Goal: Task Accomplishment & Management: Manage account settings

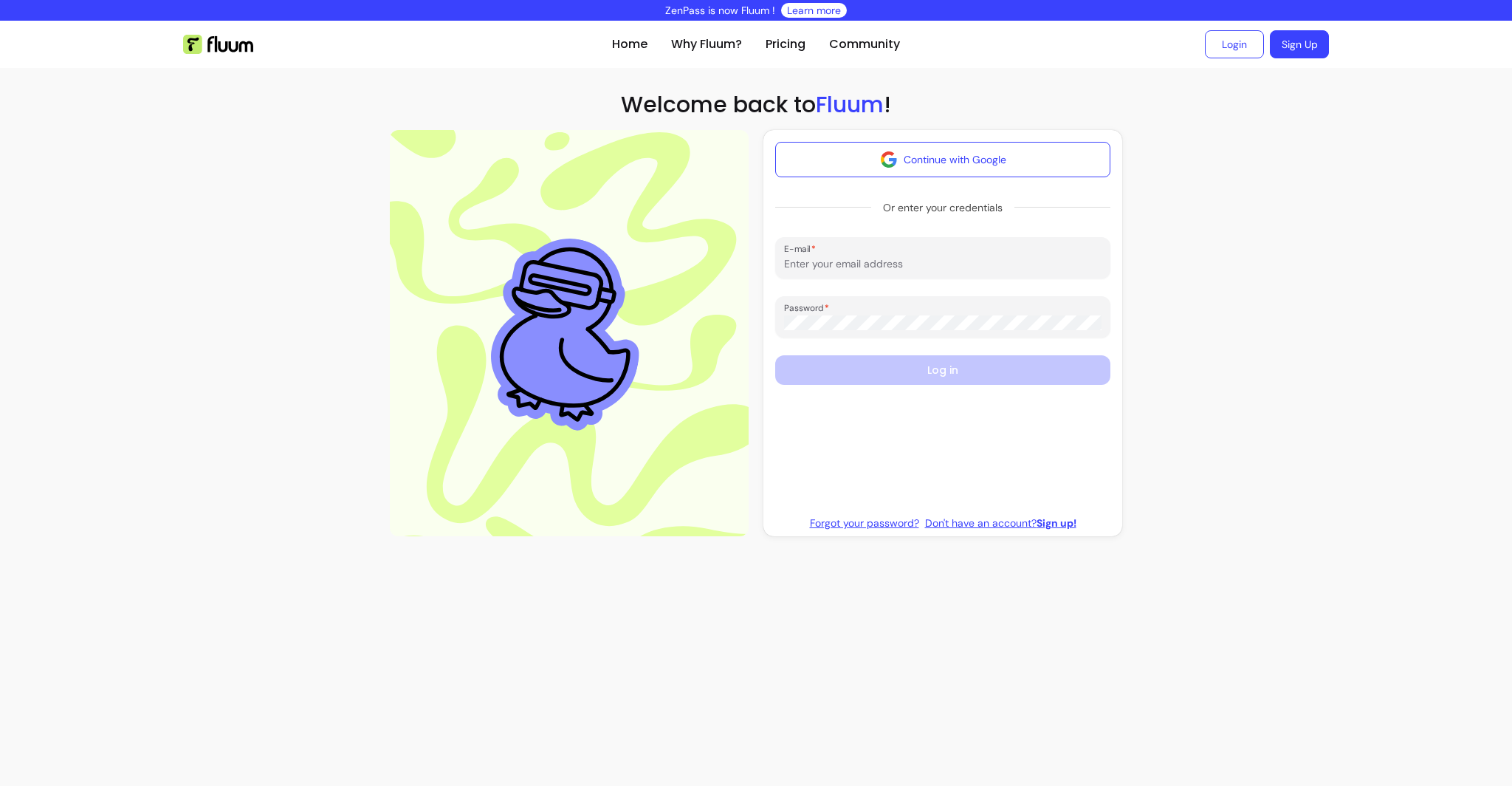
click at [830, 263] on input "E-mail" at bounding box center [942, 264] width 317 height 15
type input "sandra@bluepoolnetwork.co.uk"
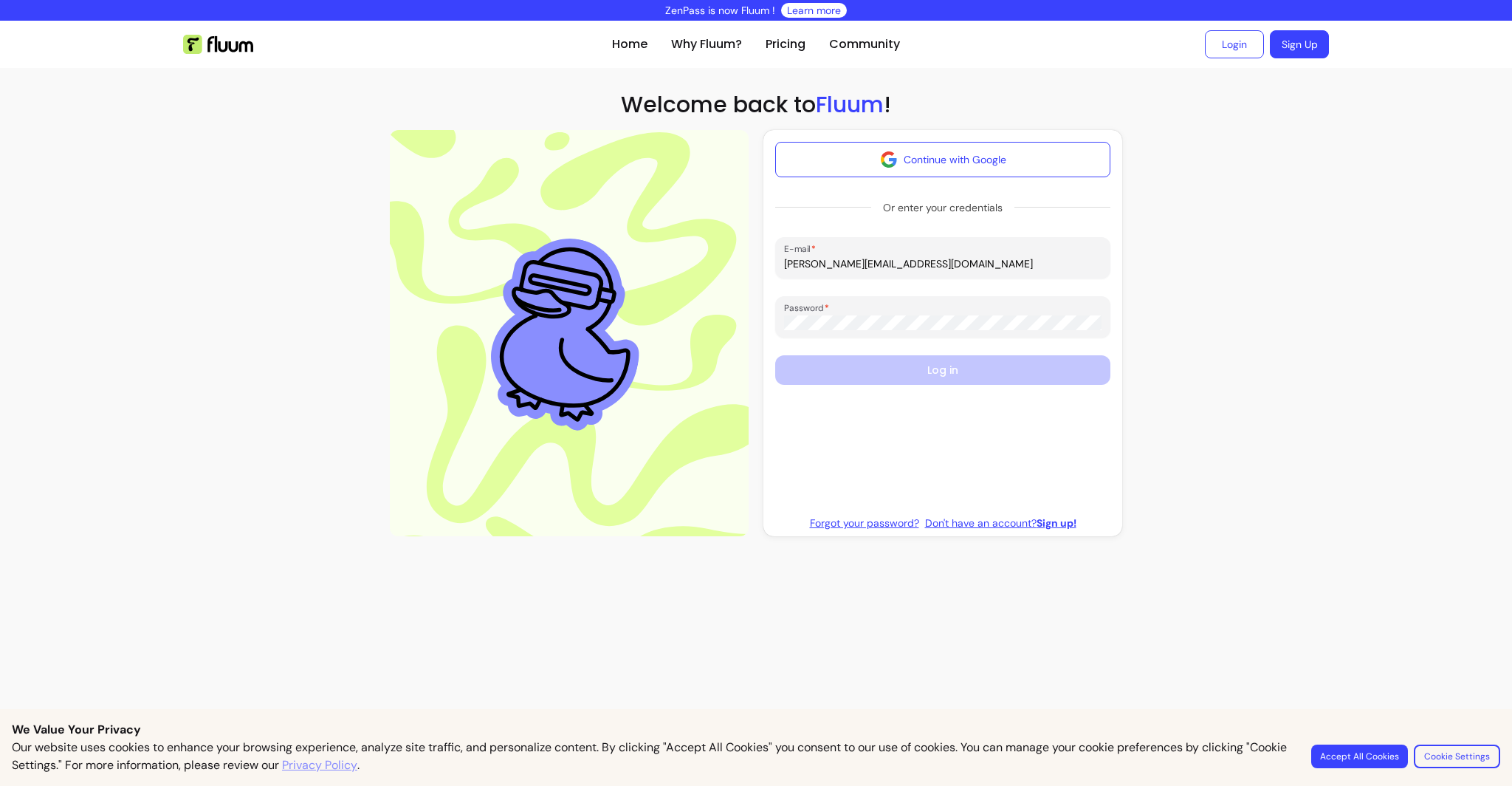
click at [847, 522] on link "Forgot your password?" at bounding box center [865, 522] width 109 height 15
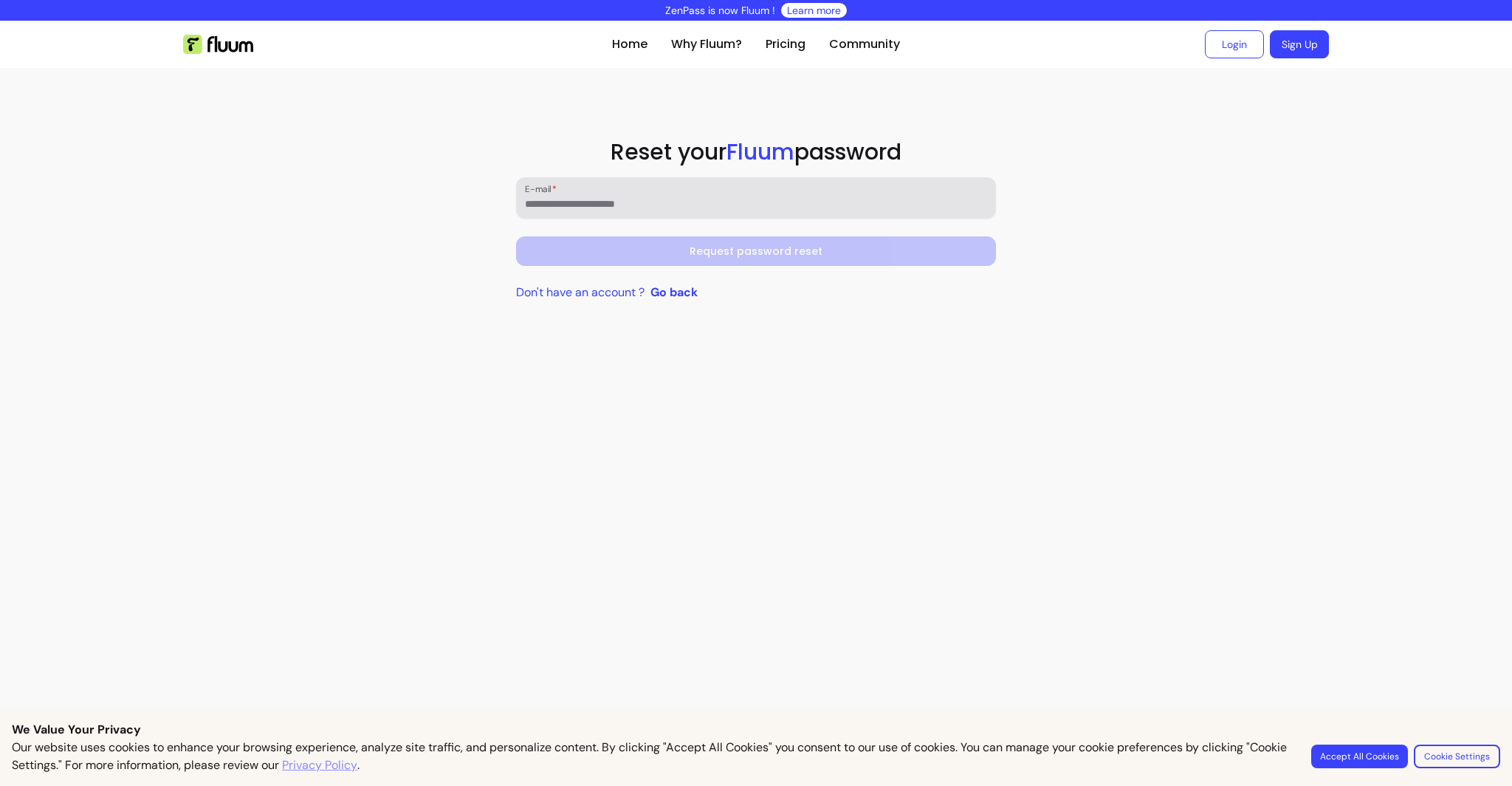
click at [583, 203] on input "E-mail" at bounding box center [756, 204] width 463 height 15
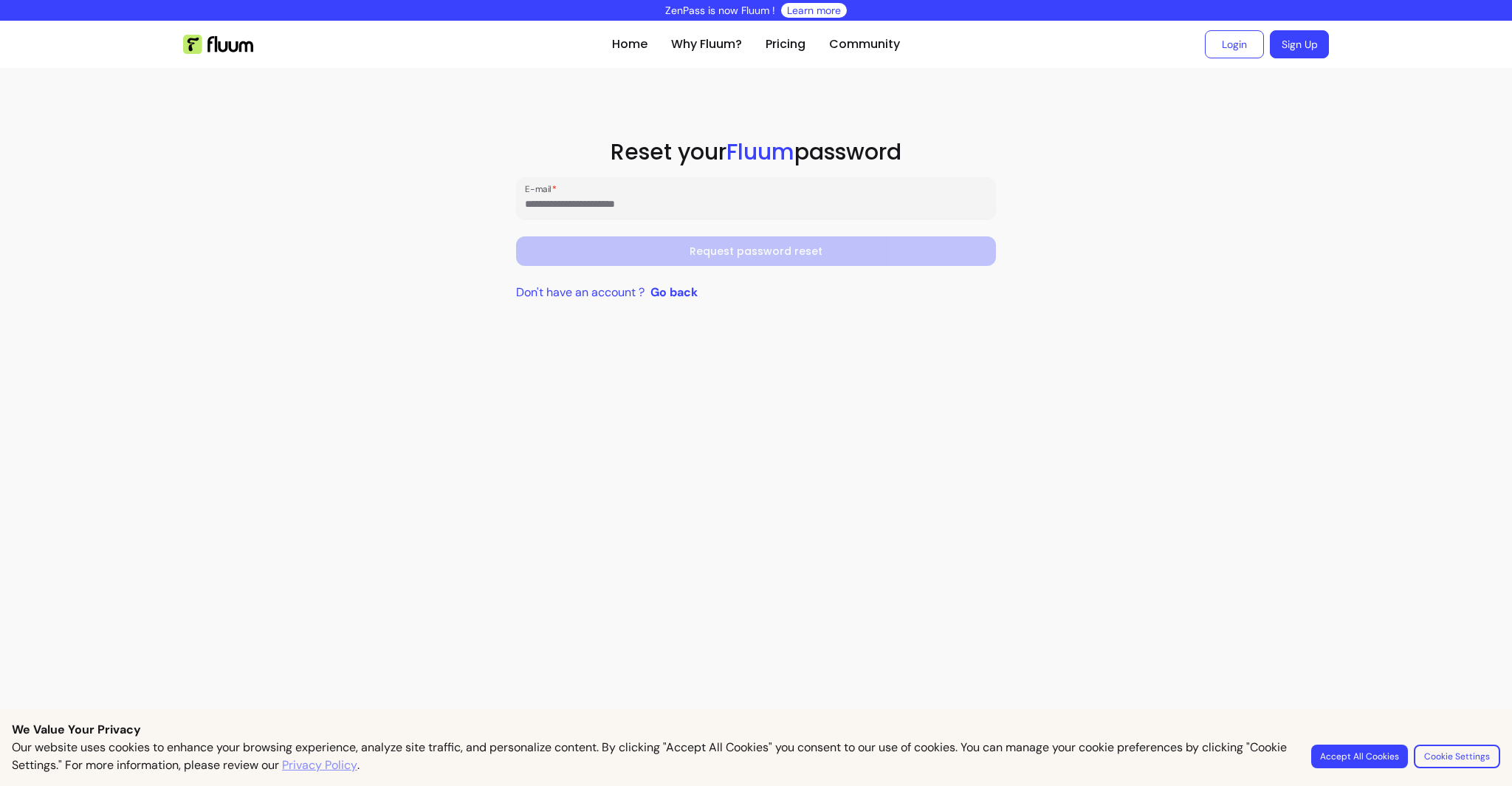
type input "**********"
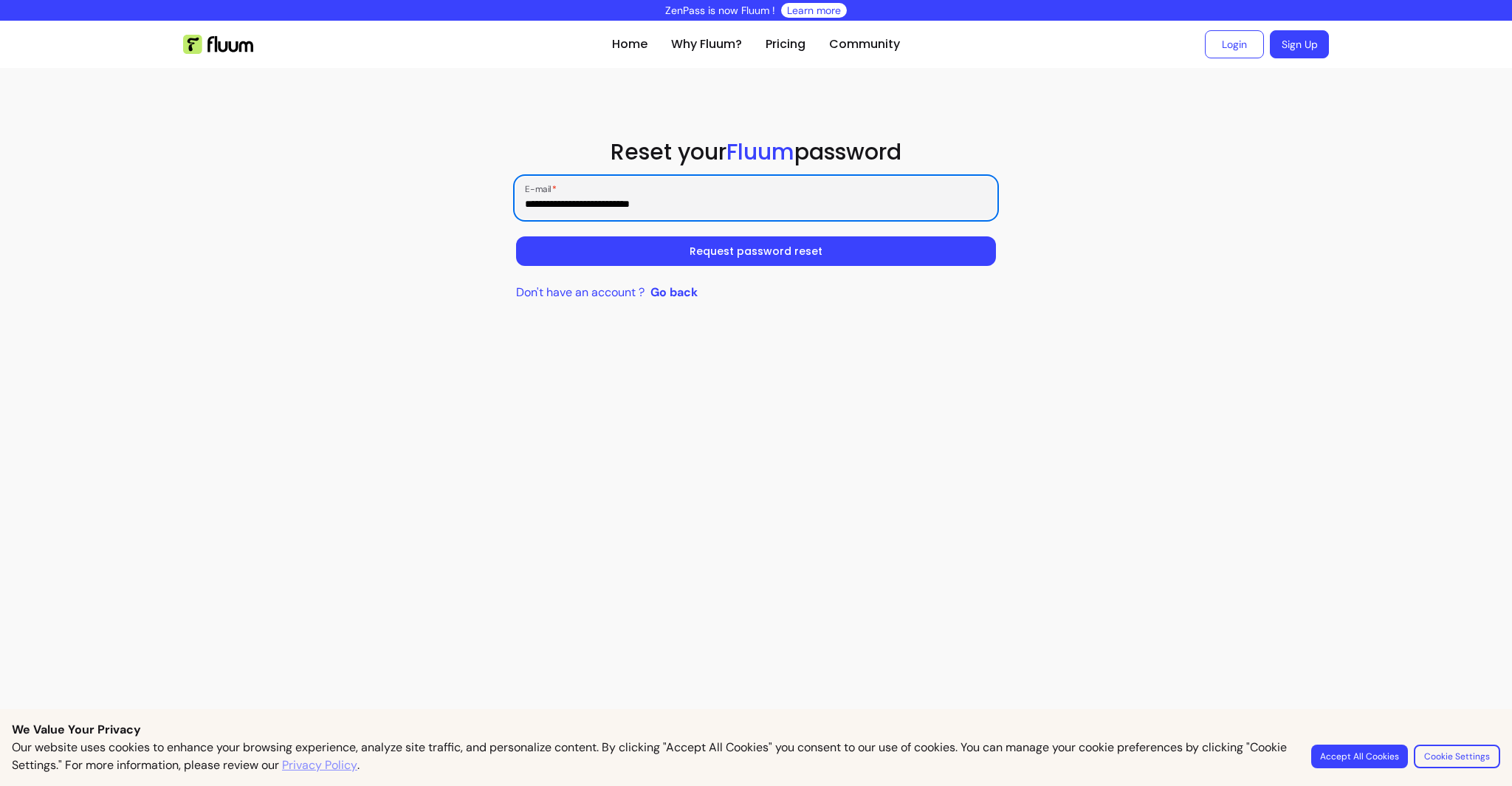
click at [774, 250] on button "Request password reset" at bounding box center [756, 251] width 481 height 30
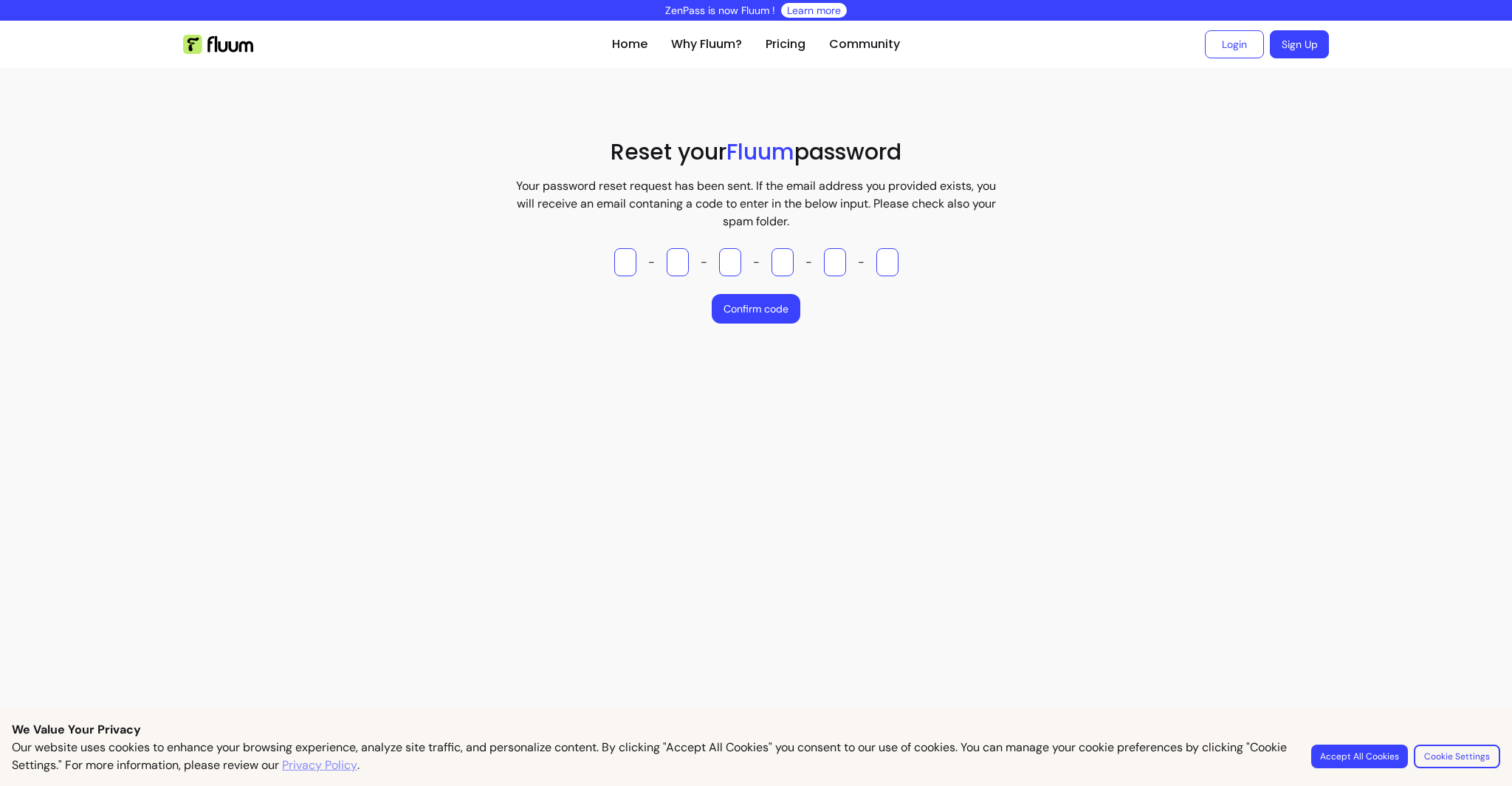
click at [627, 264] on input "Please enter OTP character 1" at bounding box center [625, 262] width 22 height 28
type input "*"
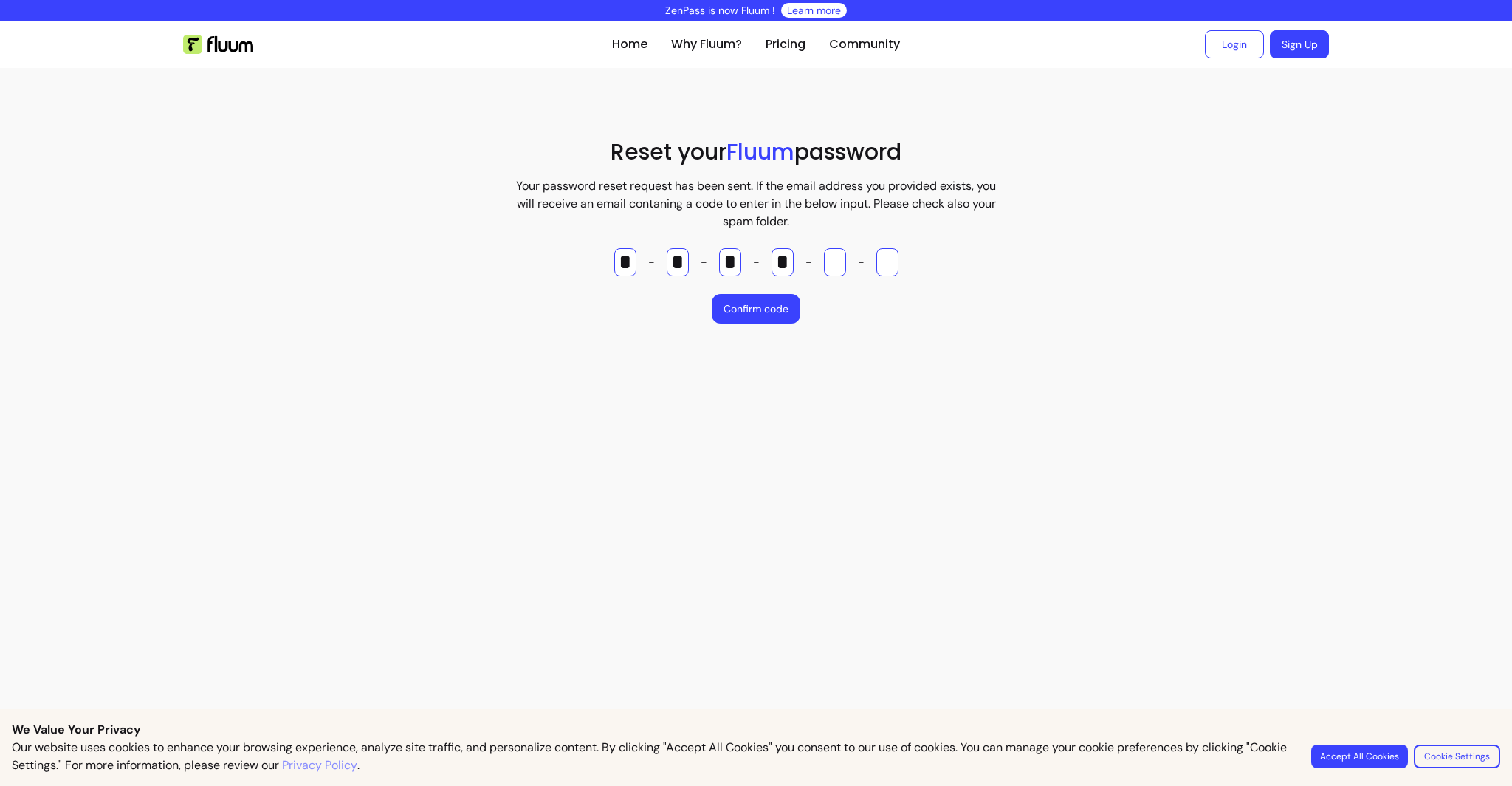
type input "*"
click at [753, 310] on button "Confirm code" at bounding box center [755, 309] width 88 height 30
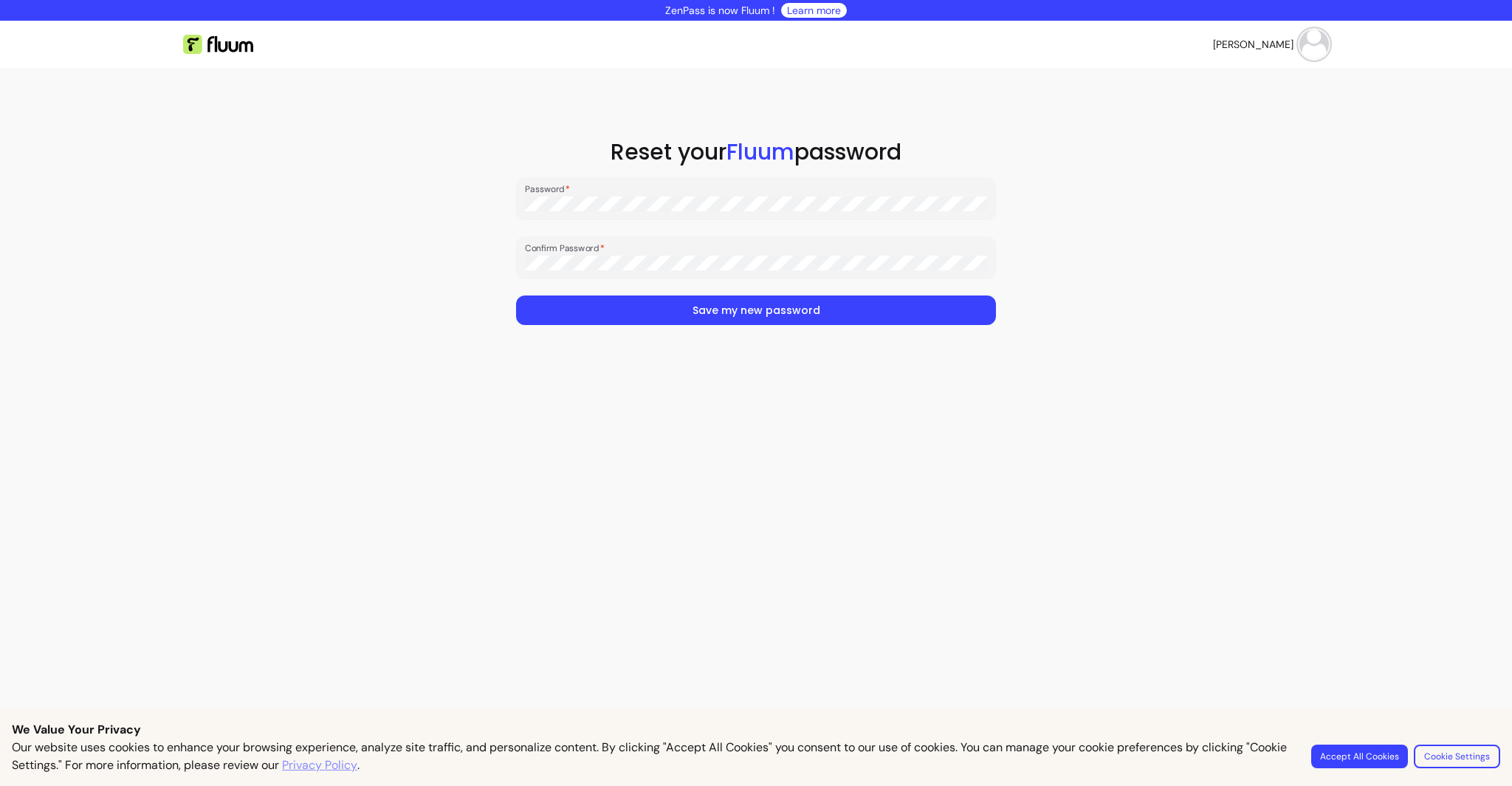
click at [745, 309] on button "Save my new password" at bounding box center [756, 310] width 481 height 30
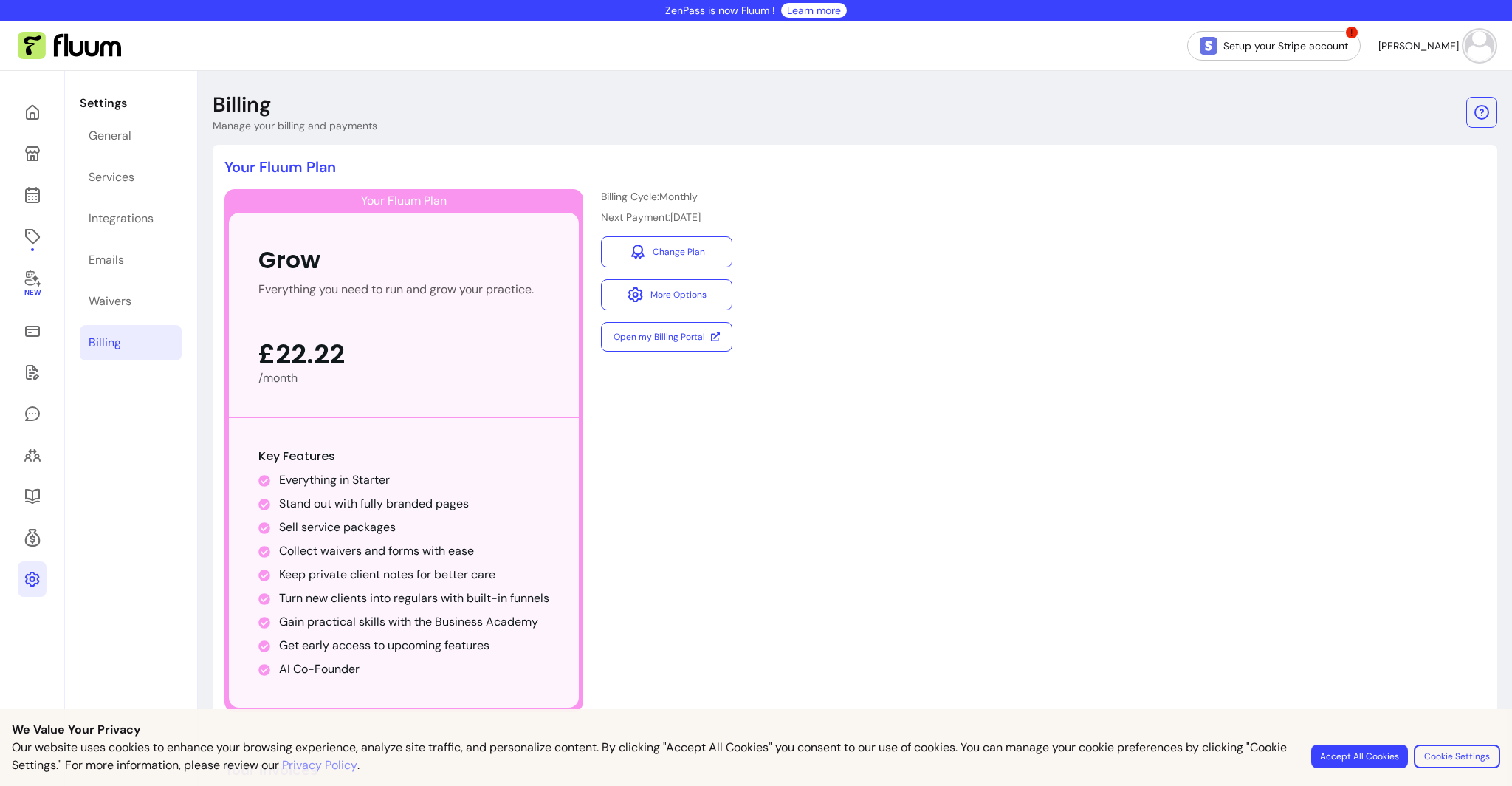
click at [1452, 45] on span "[PERSON_NAME]" at bounding box center [1418, 45] width 81 height 15
click at [1396, 79] on span "Dashboard" at bounding box center [1427, 82] width 108 height 15
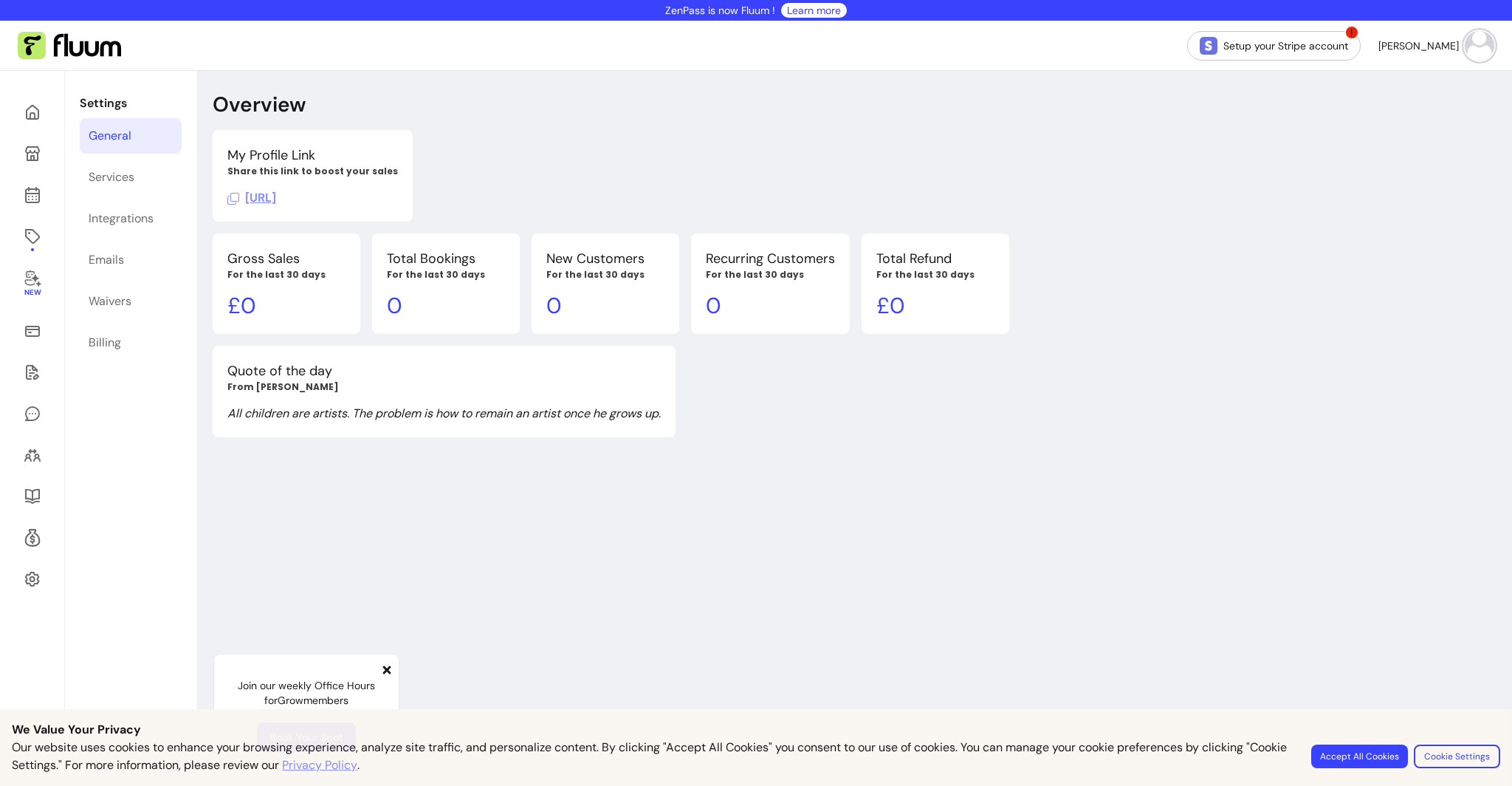
click at [104, 136] on div "General" at bounding box center [109, 135] width 43 height 18
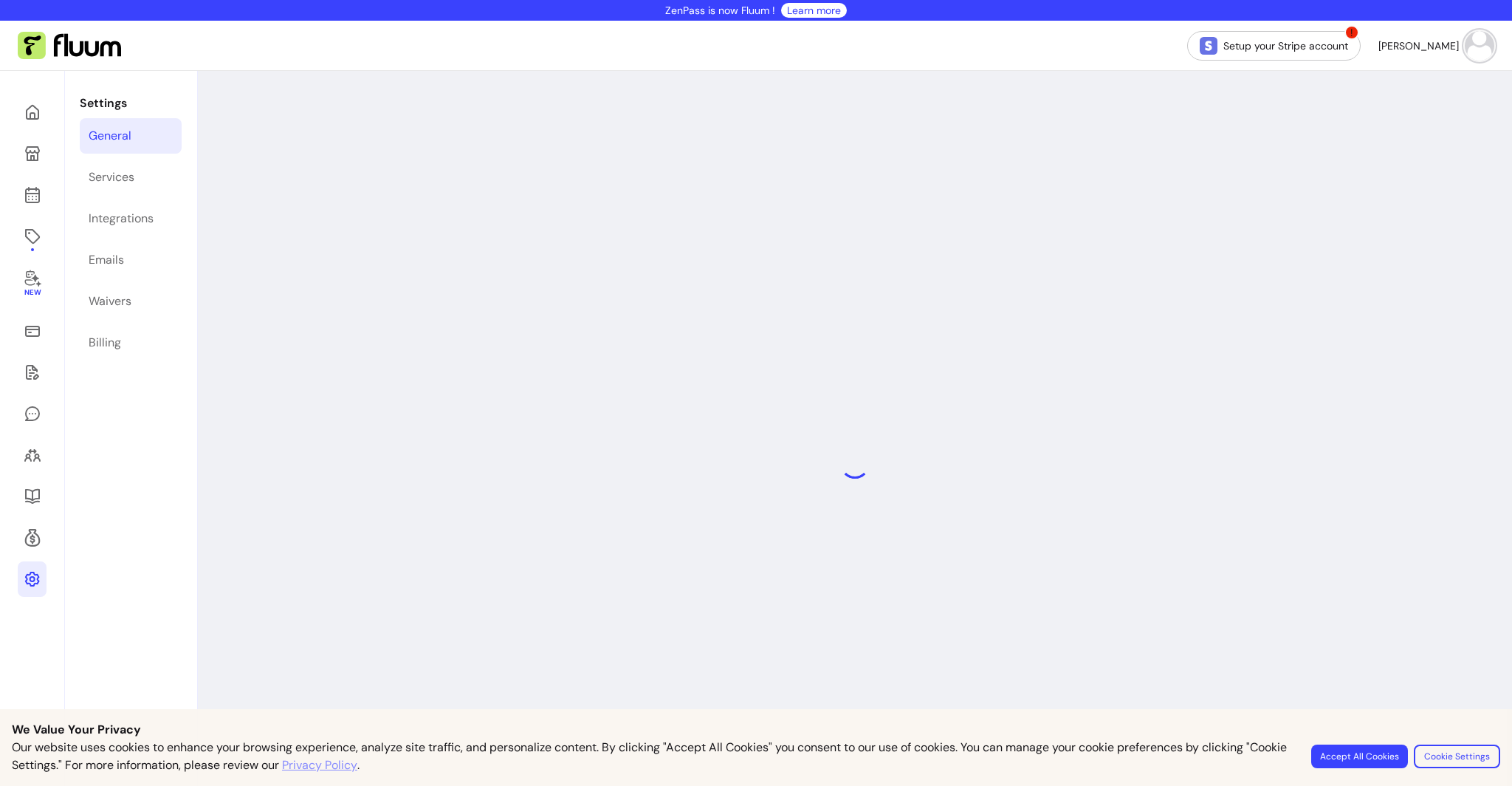
select select "**********"
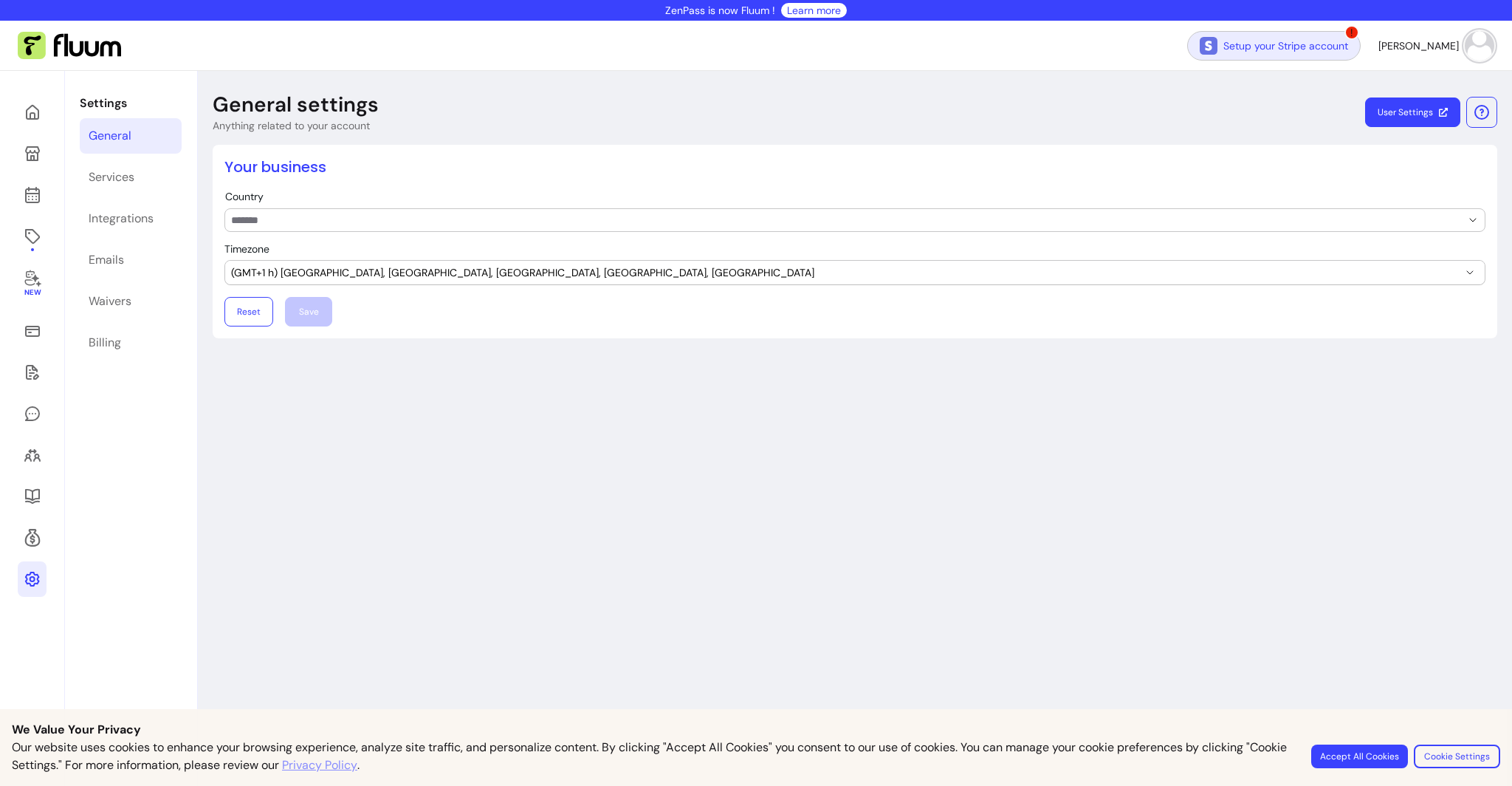
click at [1325, 44] on link "Setup your Stripe account" at bounding box center [1274, 45] width 173 height 30
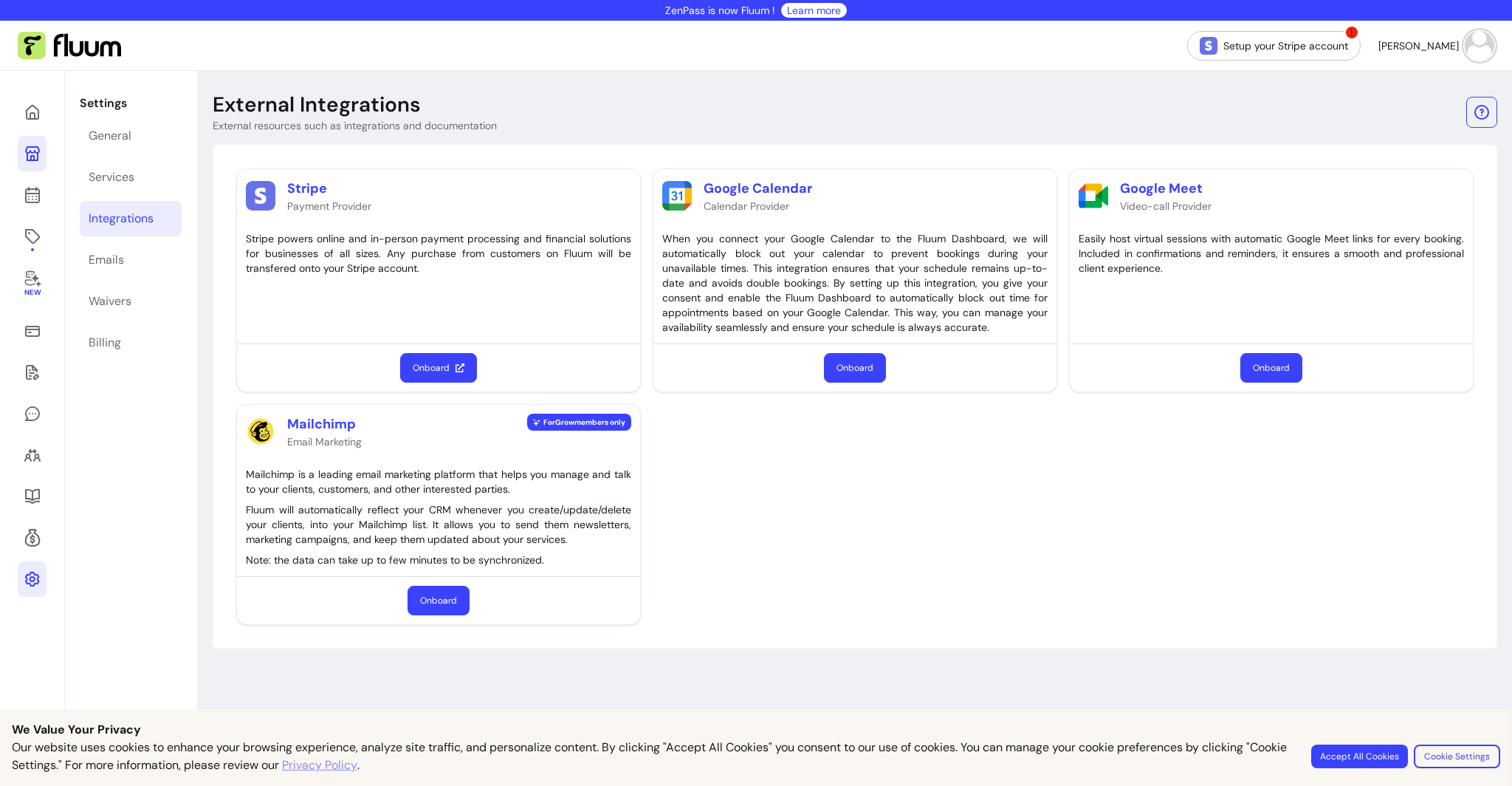
click at [32, 154] on icon at bounding box center [32, 153] width 18 height 18
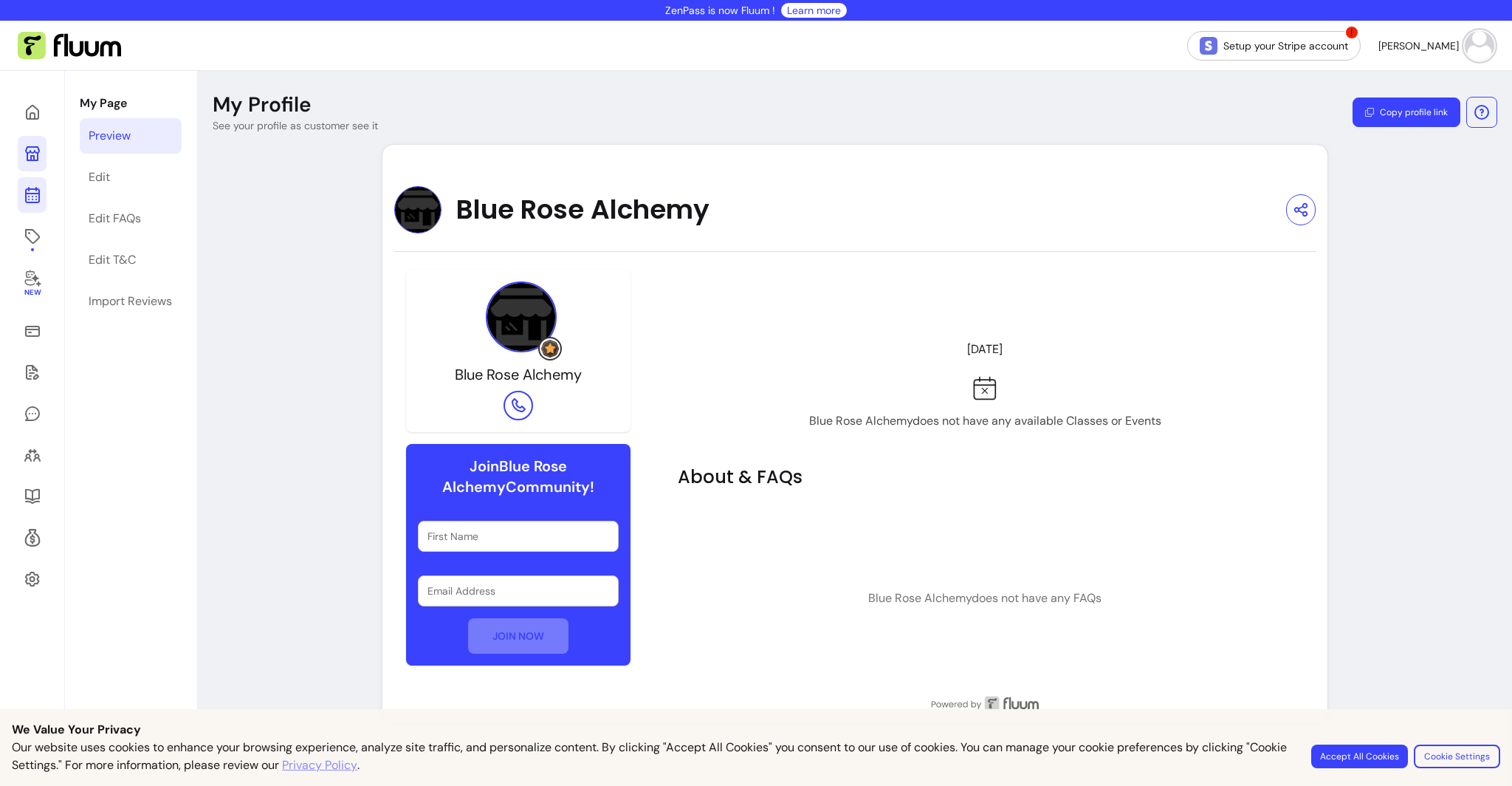
click at [31, 194] on icon at bounding box center [32, 195] width 18 height 18
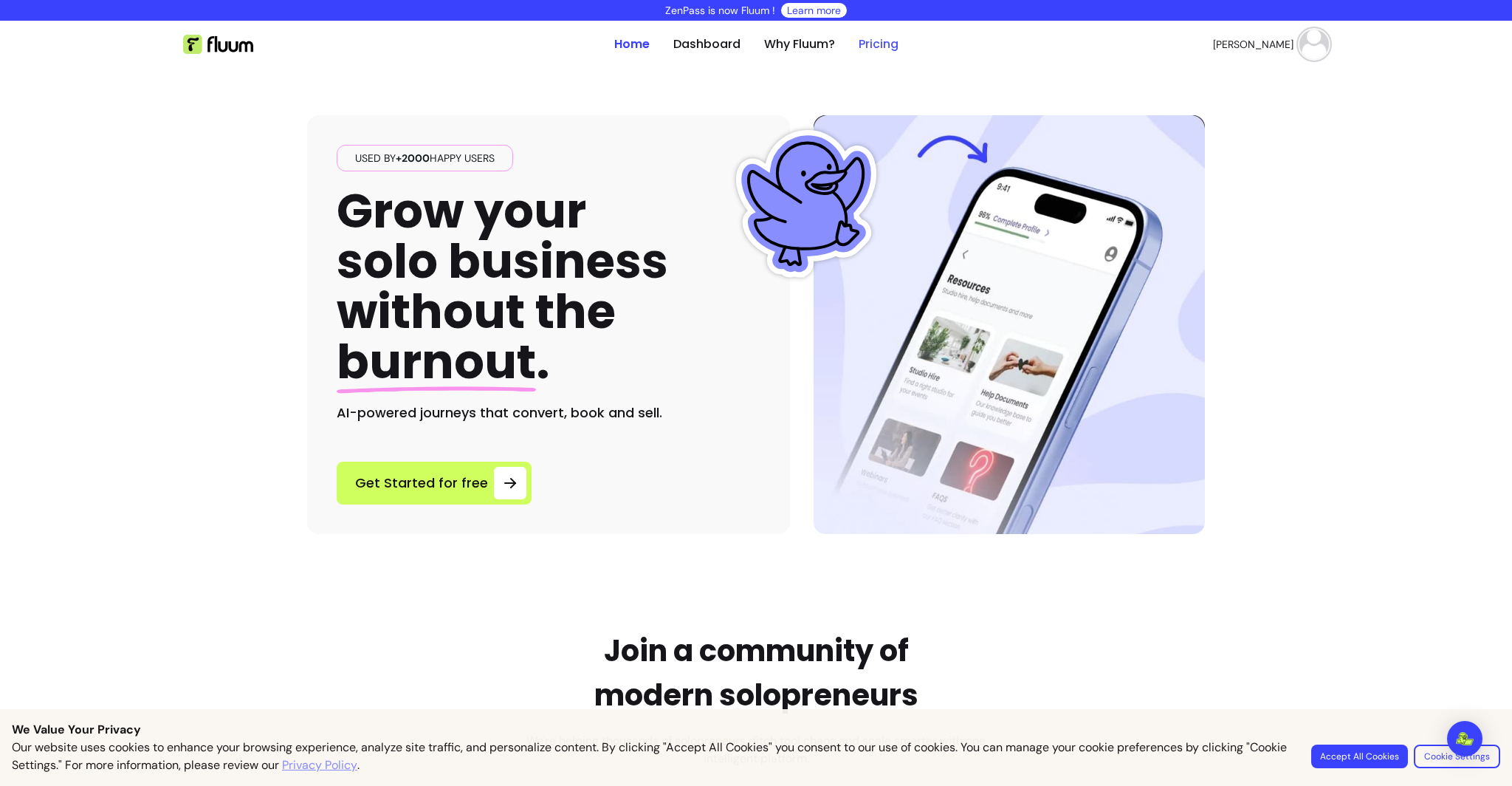
click at [878, 43] on link "Pricing" at bounding box center [878, 44] width 40 height 18
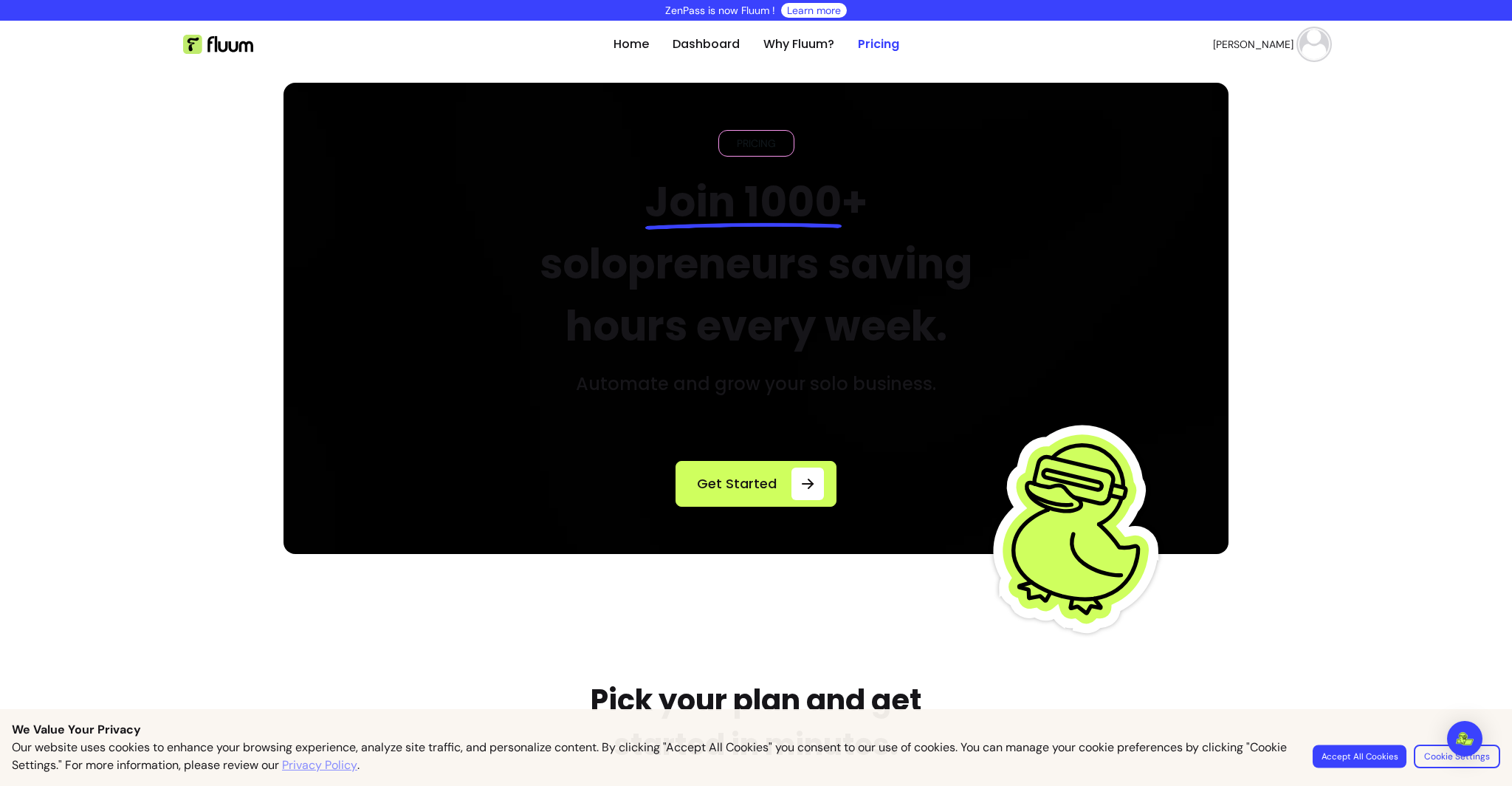
click at [1355, 749] on button "Accept All Cookies" at bounding box center [1359, 755] width 94 height 23
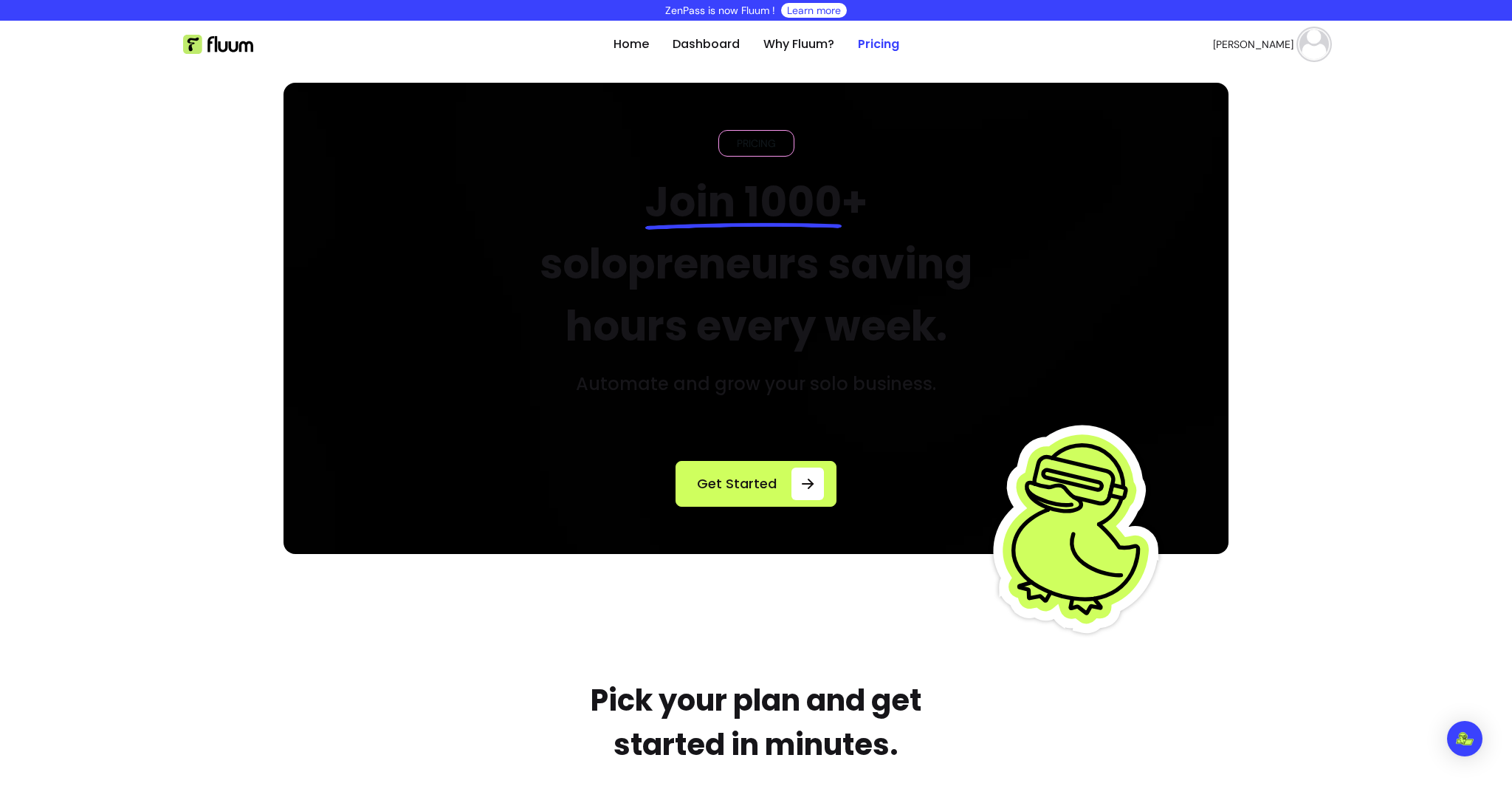
click at [1274, 42] on span "[PERSON_NAME]" at bounding box center [1252, 45] width 81 height 15
click at [1237, 80] on span "Dashboard" at bounding box center [1262, 82] width 108 height 15
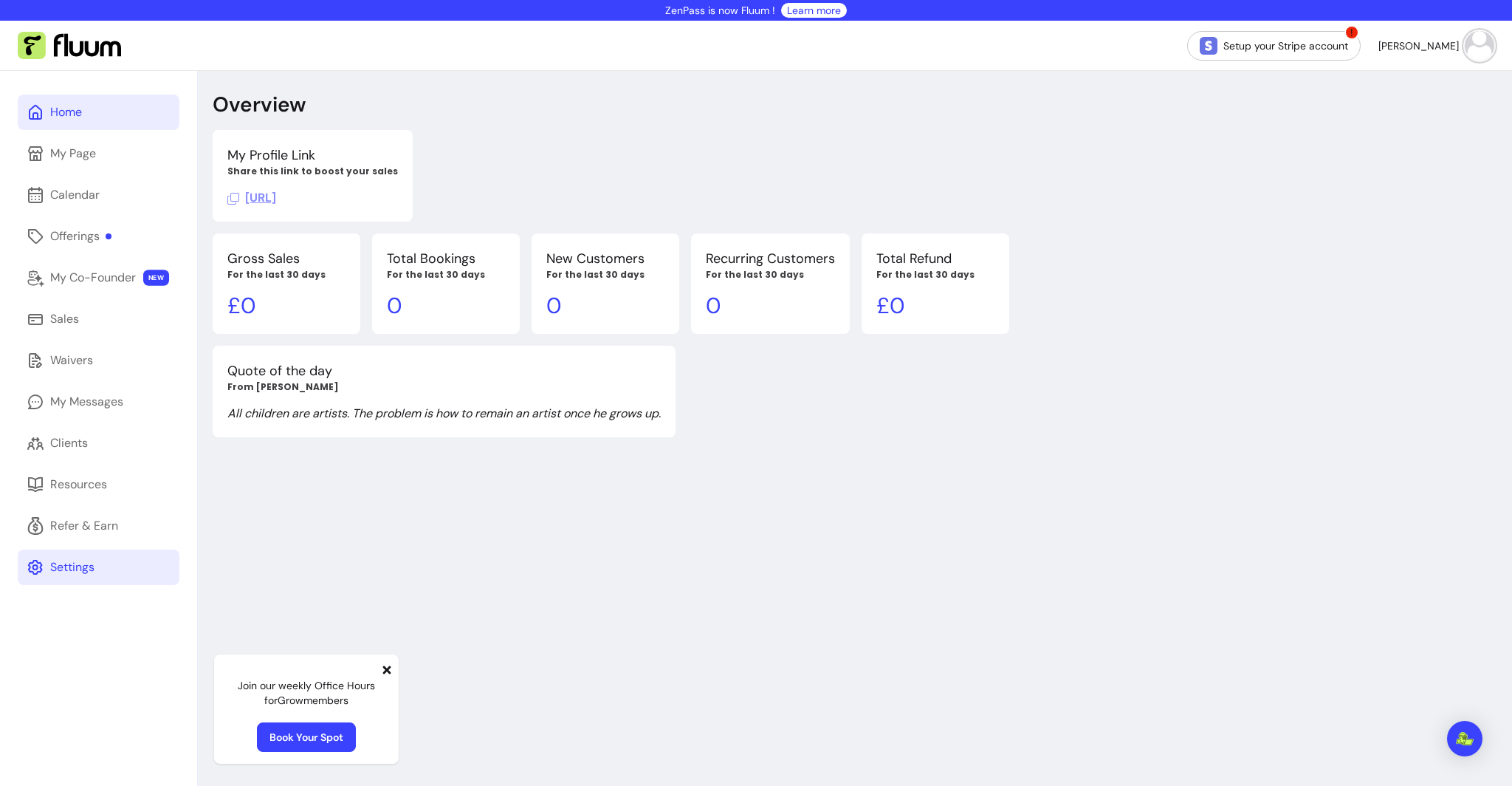
click at [64, 567] on div "Settings" at bounding box center [72, 567] width 45 height 18
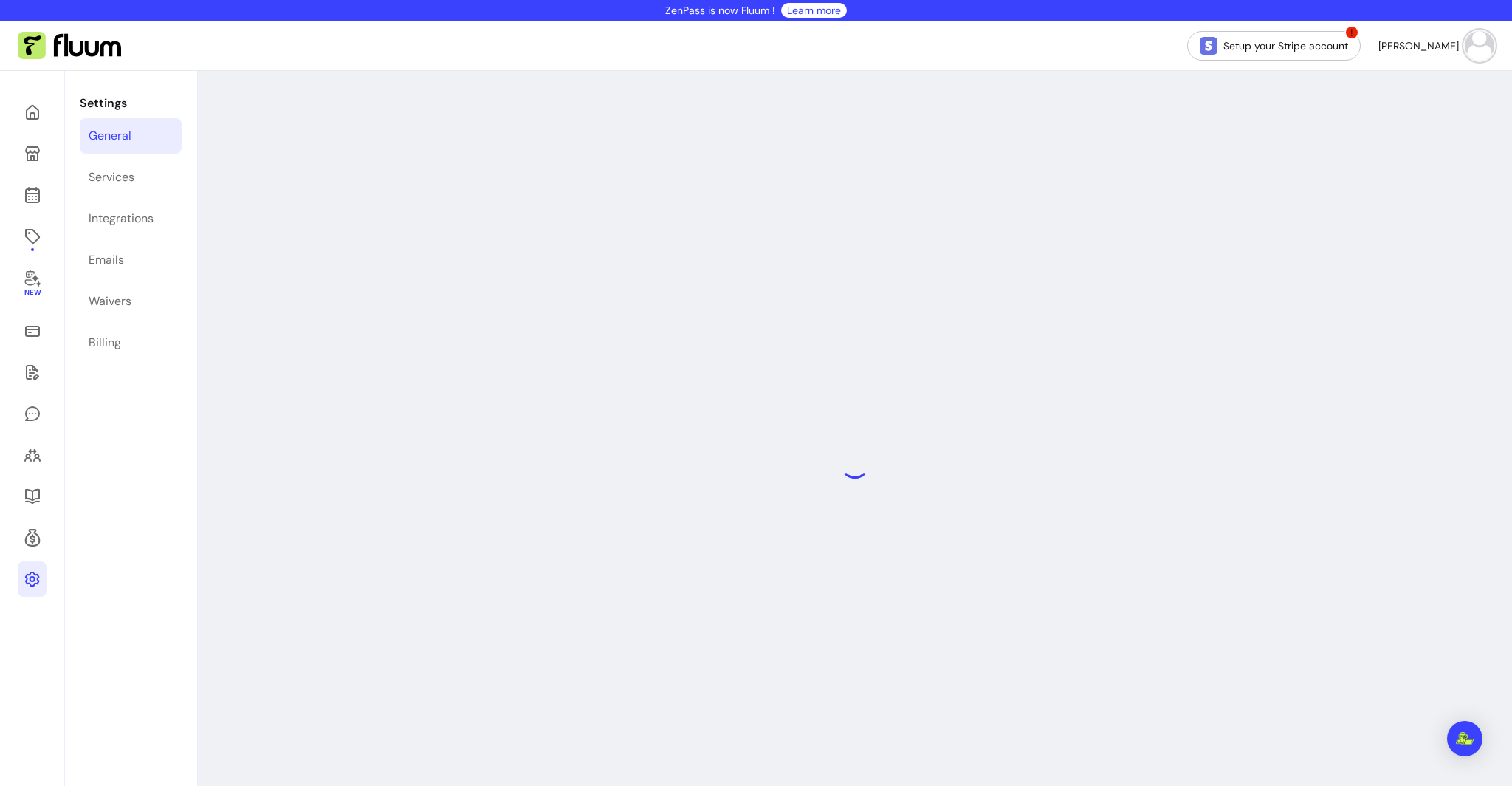
select select "**********"
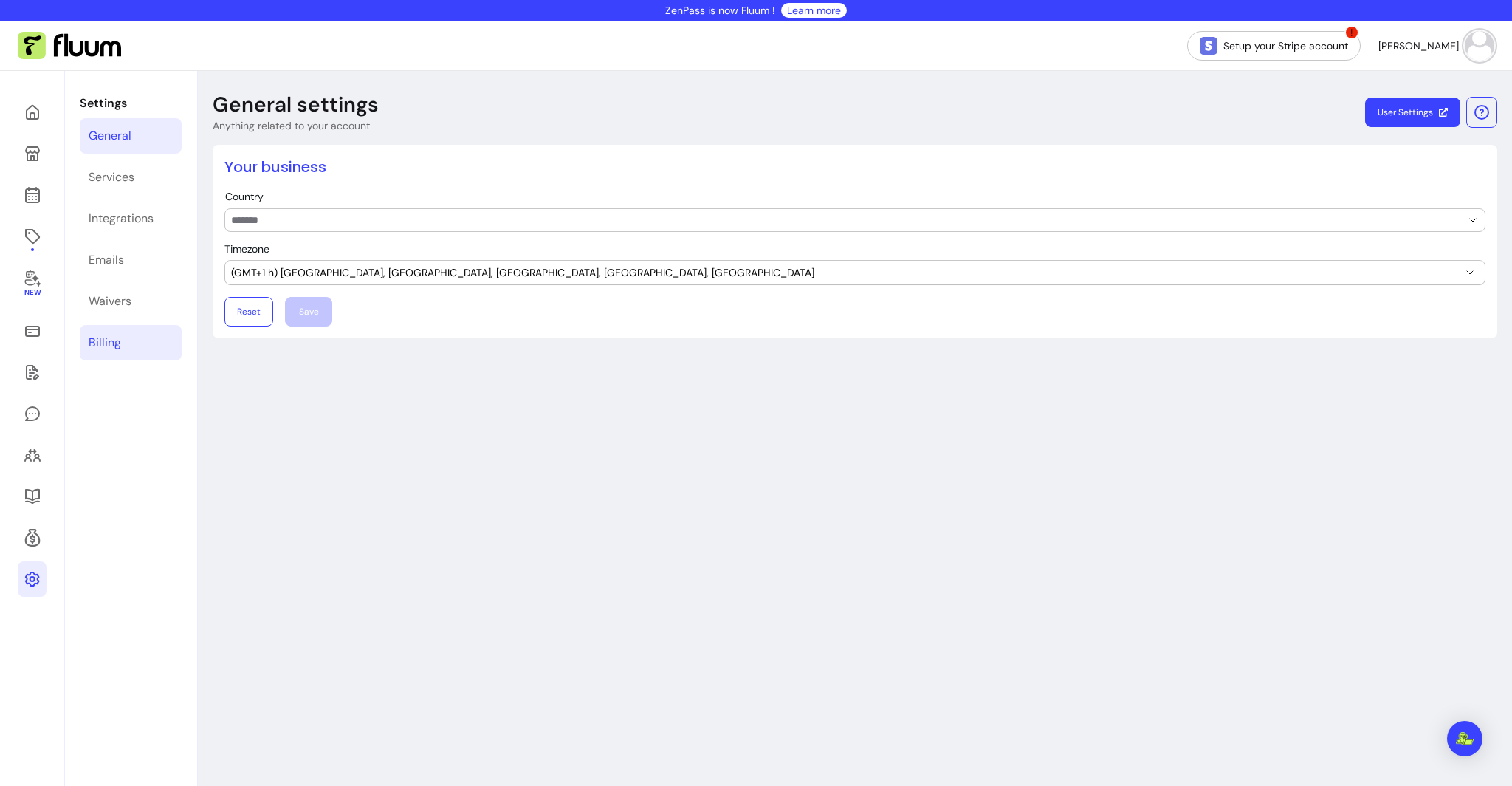
click at [99, 341] on div "Billing" at bounding box center [104, 342] width 32 height 18
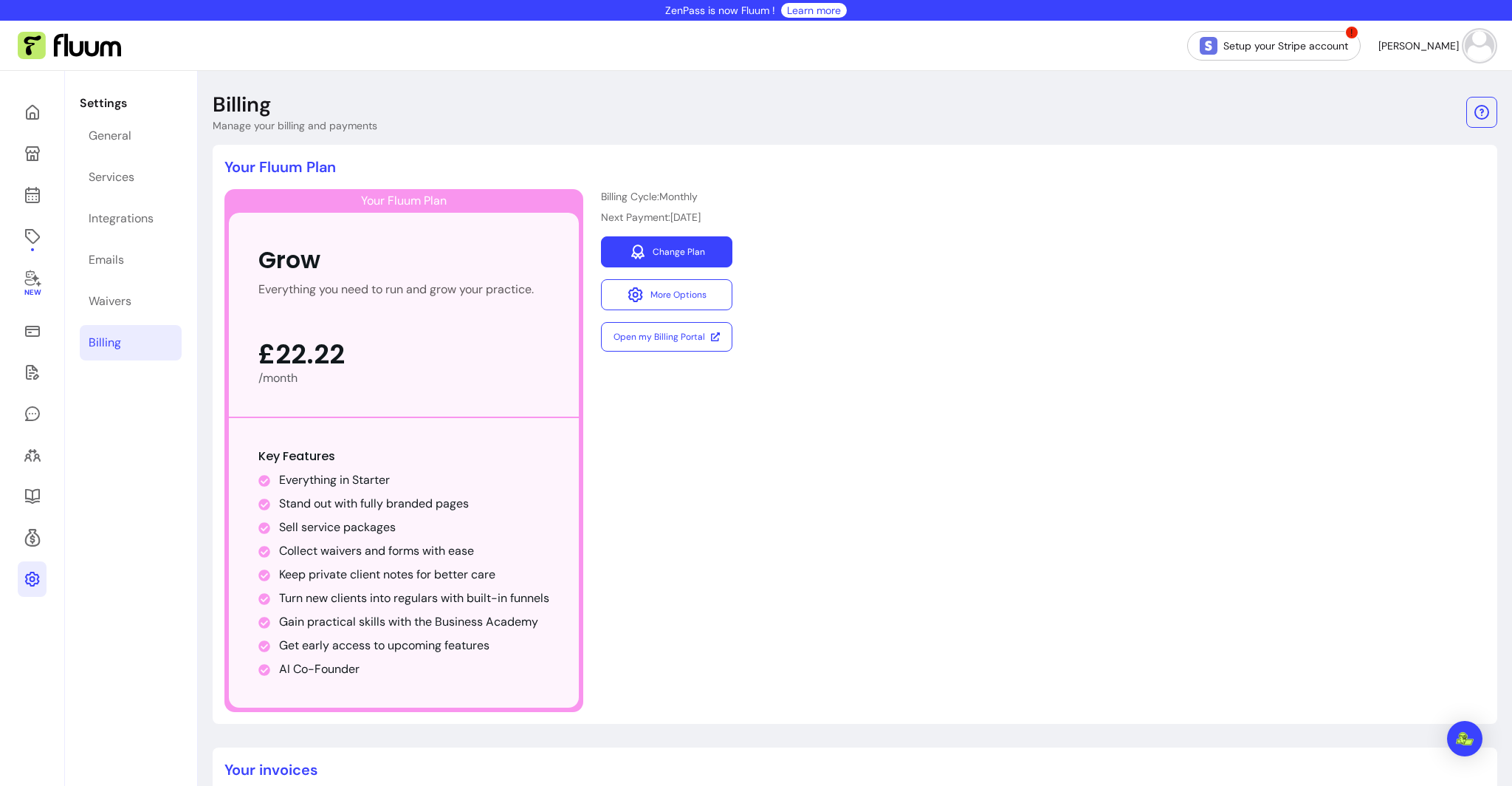
click at [676, 253] on link "Change Plan" at bounding box center [667, 251] width 132 height 31
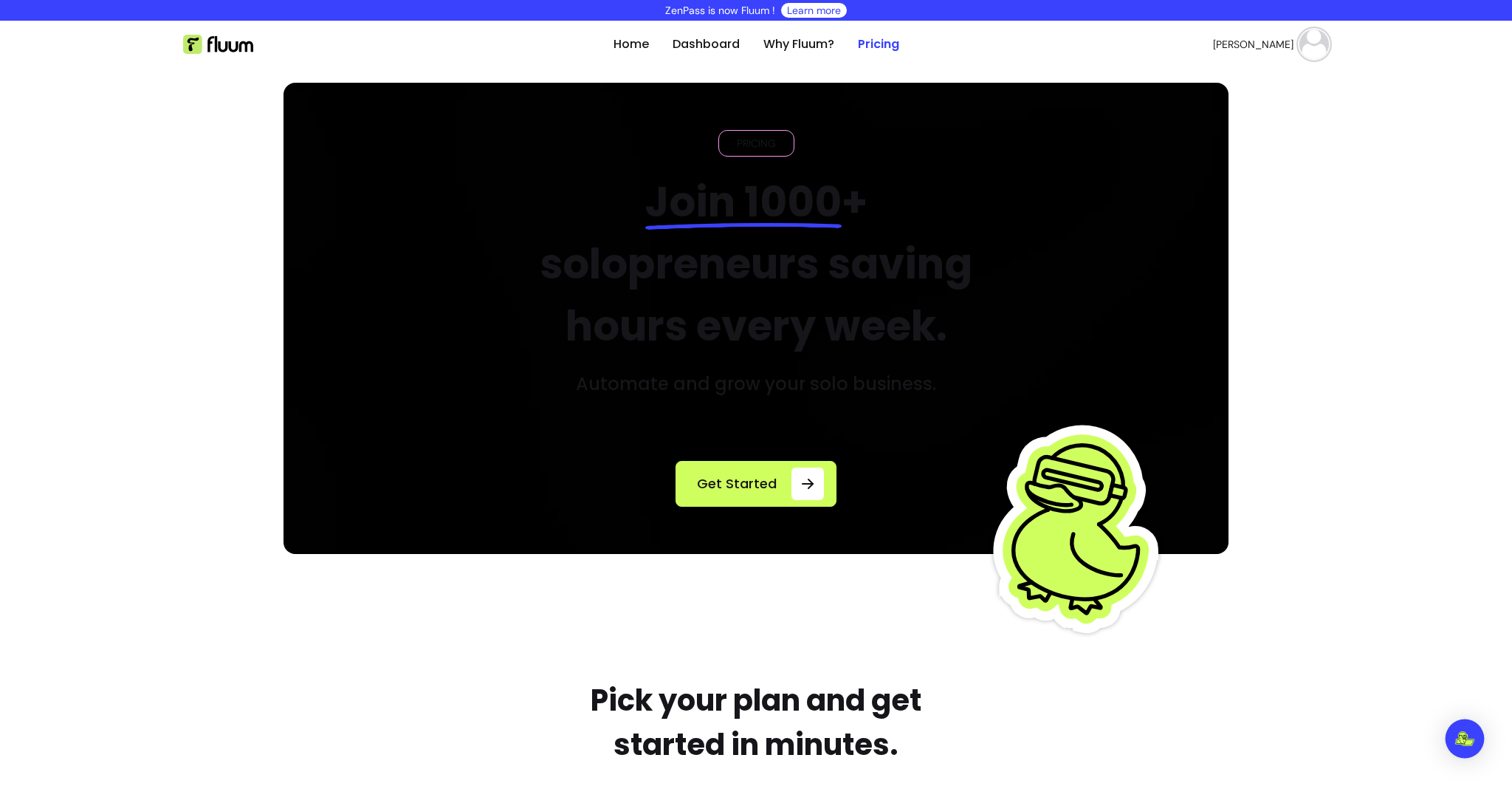
click at [1462, 747] on div "Open Intercom Messenger" at bounding box center [1465, 739] width 39 height 39
click at [1313, 41] on img at bounding box center [1314, 45] width 30 height 30
click at [212, 41] on img at bounding box center [218, 44] width 70 height 19
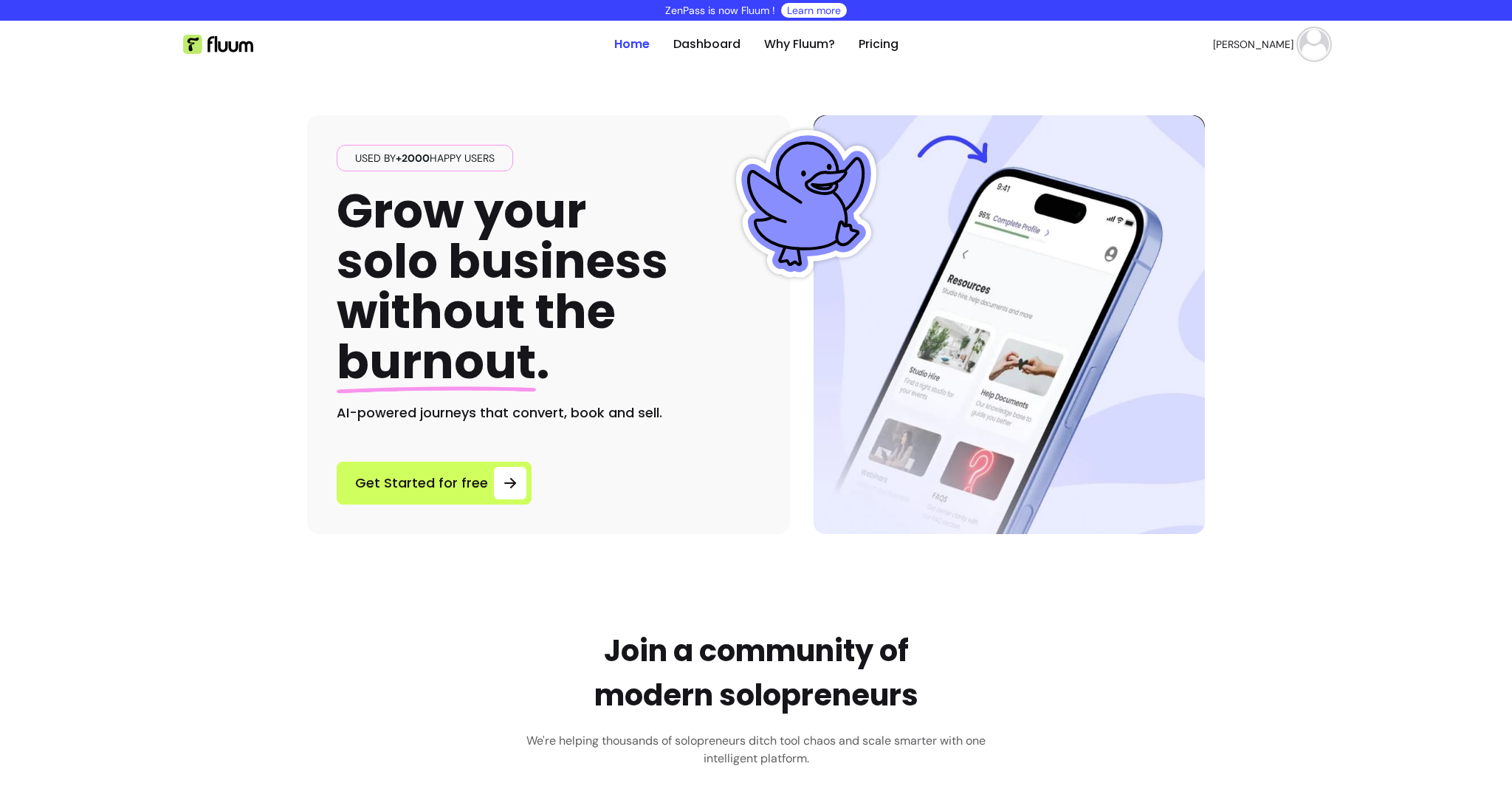
click at [191, 45] on img at bounding box center [218, 44] width 70 height 19
click at [699, 45] on link "Dashboard" at bounding box center [707, 44] width 67 height 18
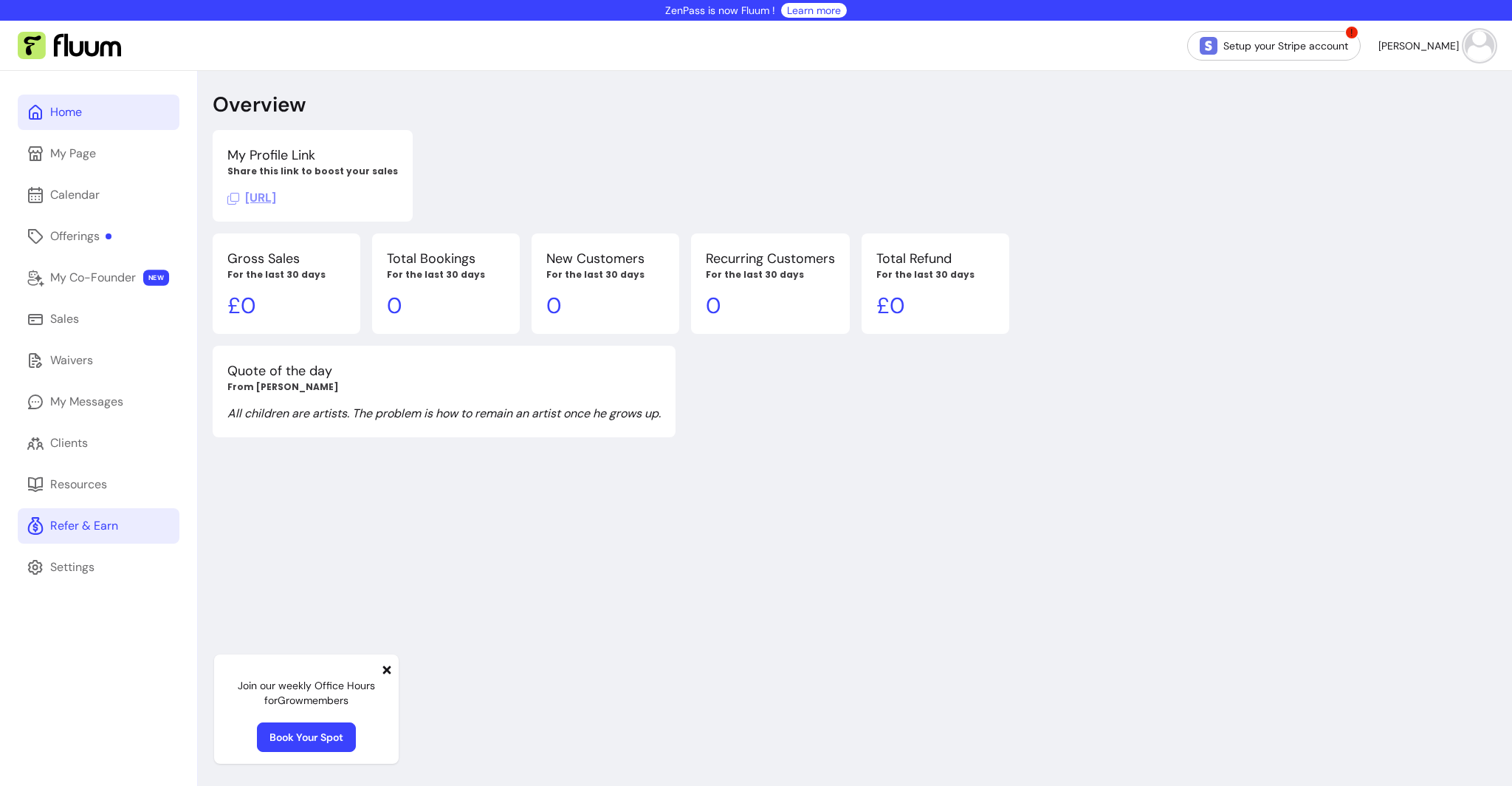
click at [62, 522] on div "Refer & Earn" at bounding box center [83, 525] width 68 height 18
click at [50, 153] on div "My Page" at bounding box center [72, 153] width 45 height 18
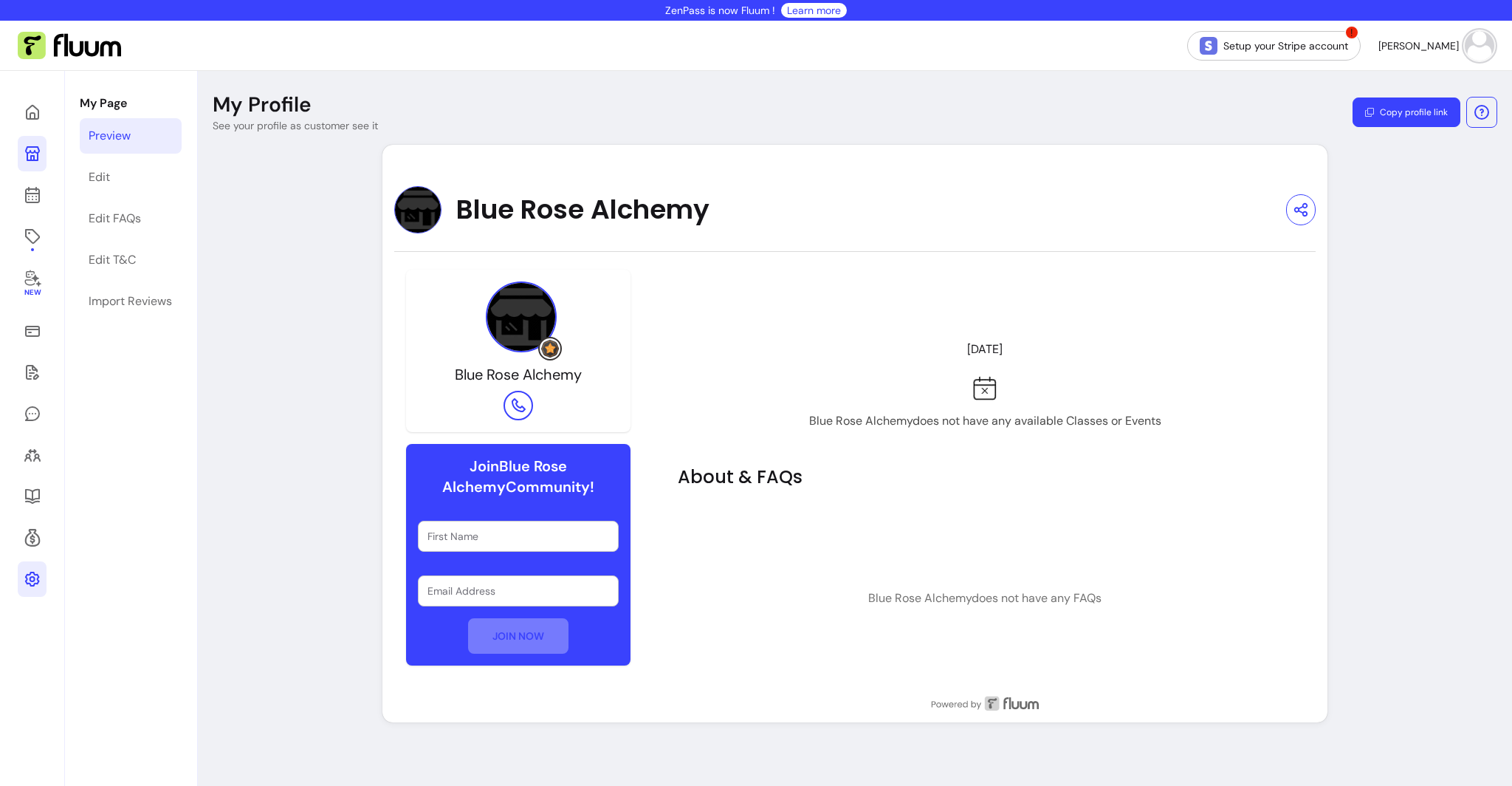
click at [27, 575] on icon at bounding box center [32, 578] width 18 height 18
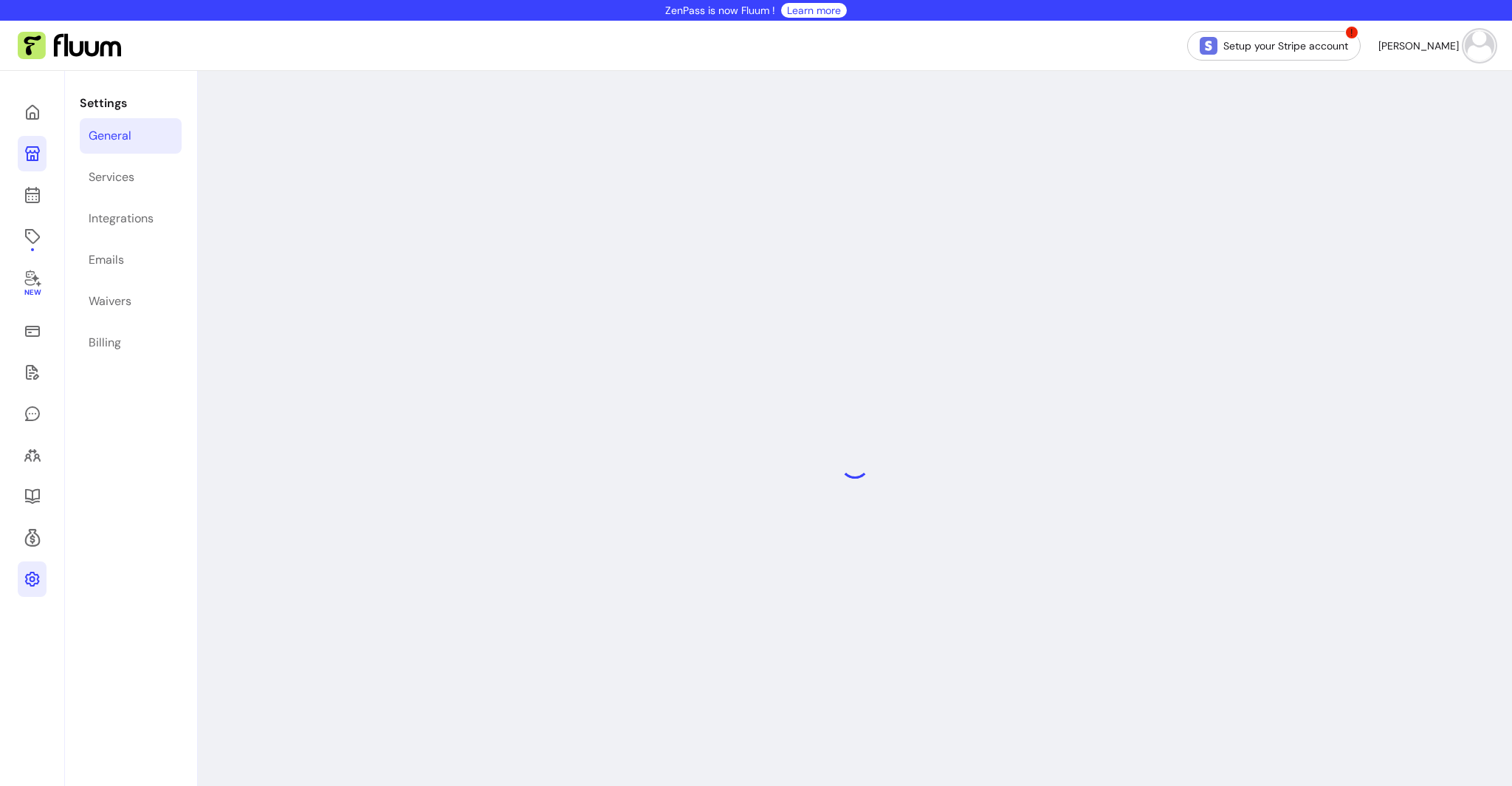
select select "**********"
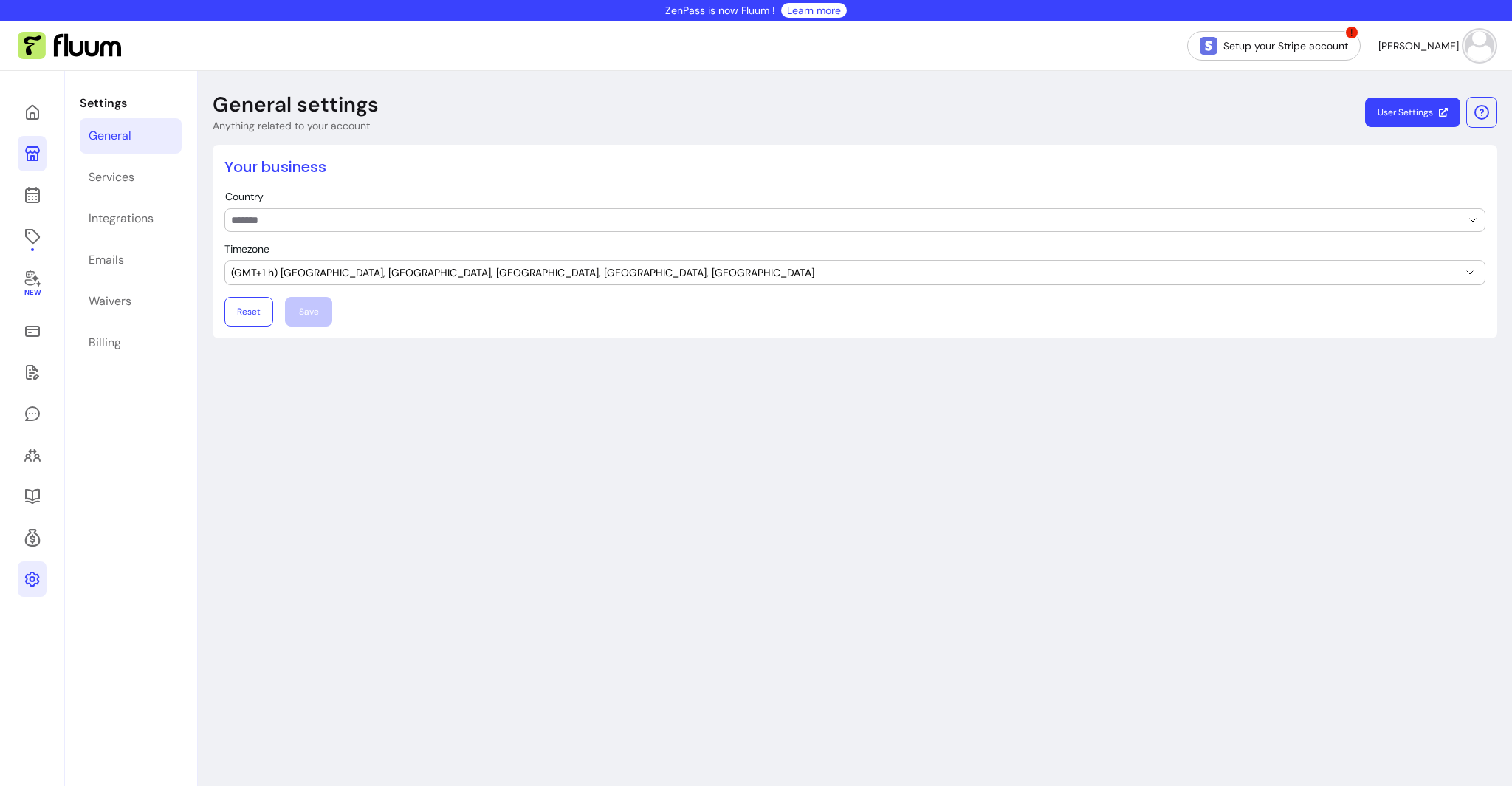
click at [118, 132] on div "General" at bounding box center [109, 135] width 43 height 18
click at [1479, 114] on icon "button" at bounding box center [1481, 111] width 18 height 18
click at [486, 481] on div "**********" at bounding box center [854, 463] width 1313 height 786
click at [102, 180] on div "Services" at bounding box center [110, 176] width 45 height 18
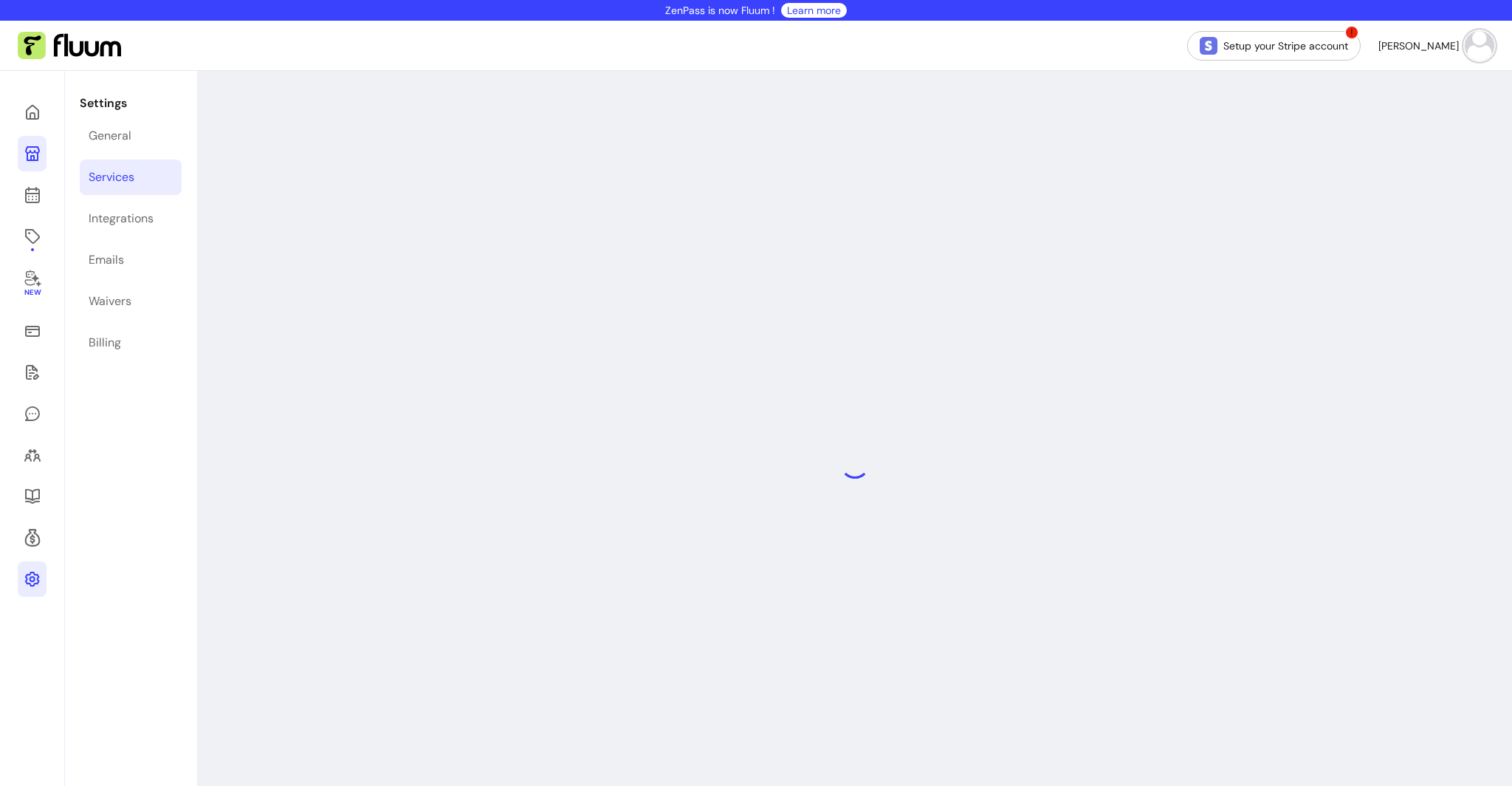
select select "***"
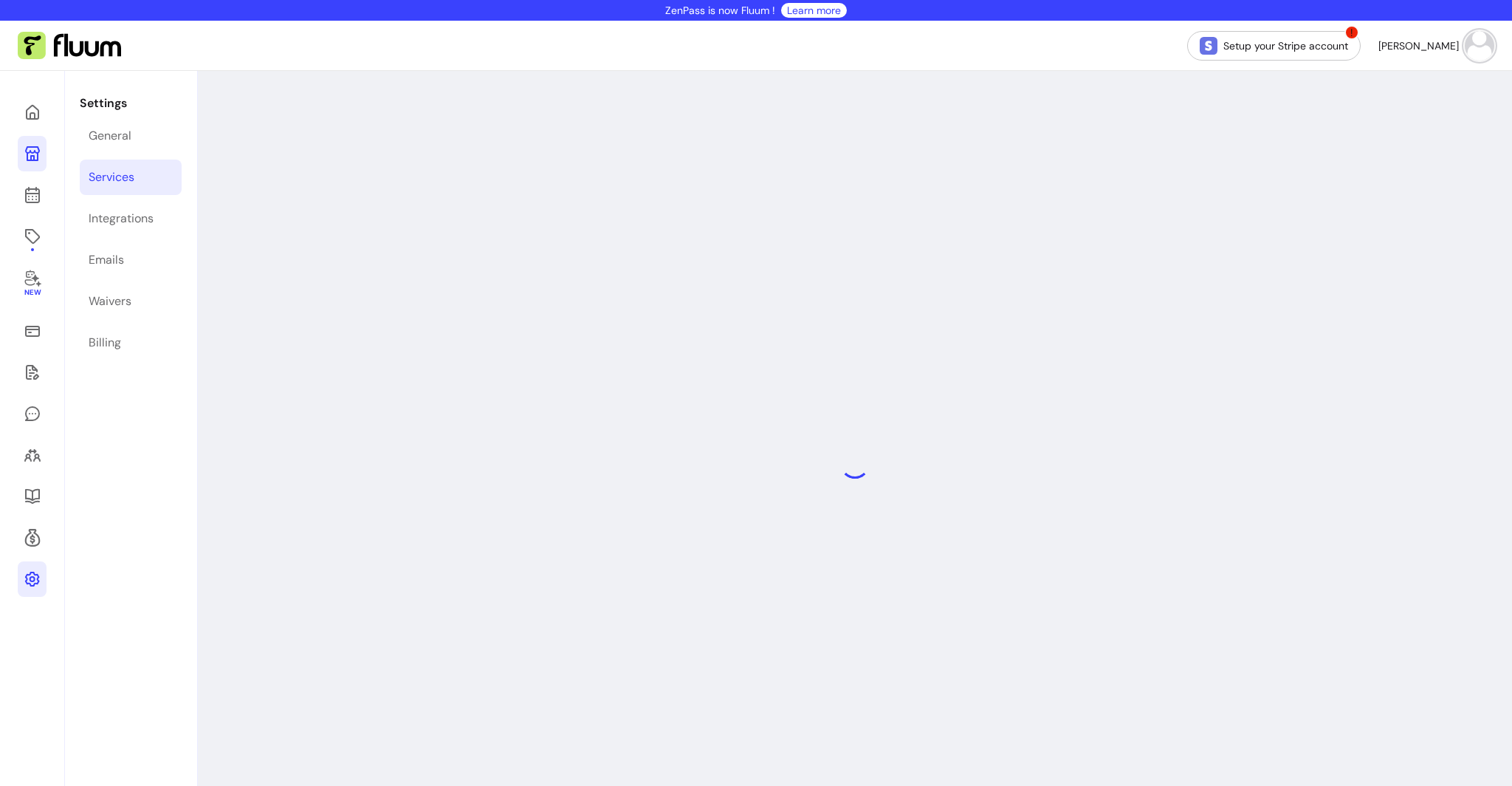
select select "***"
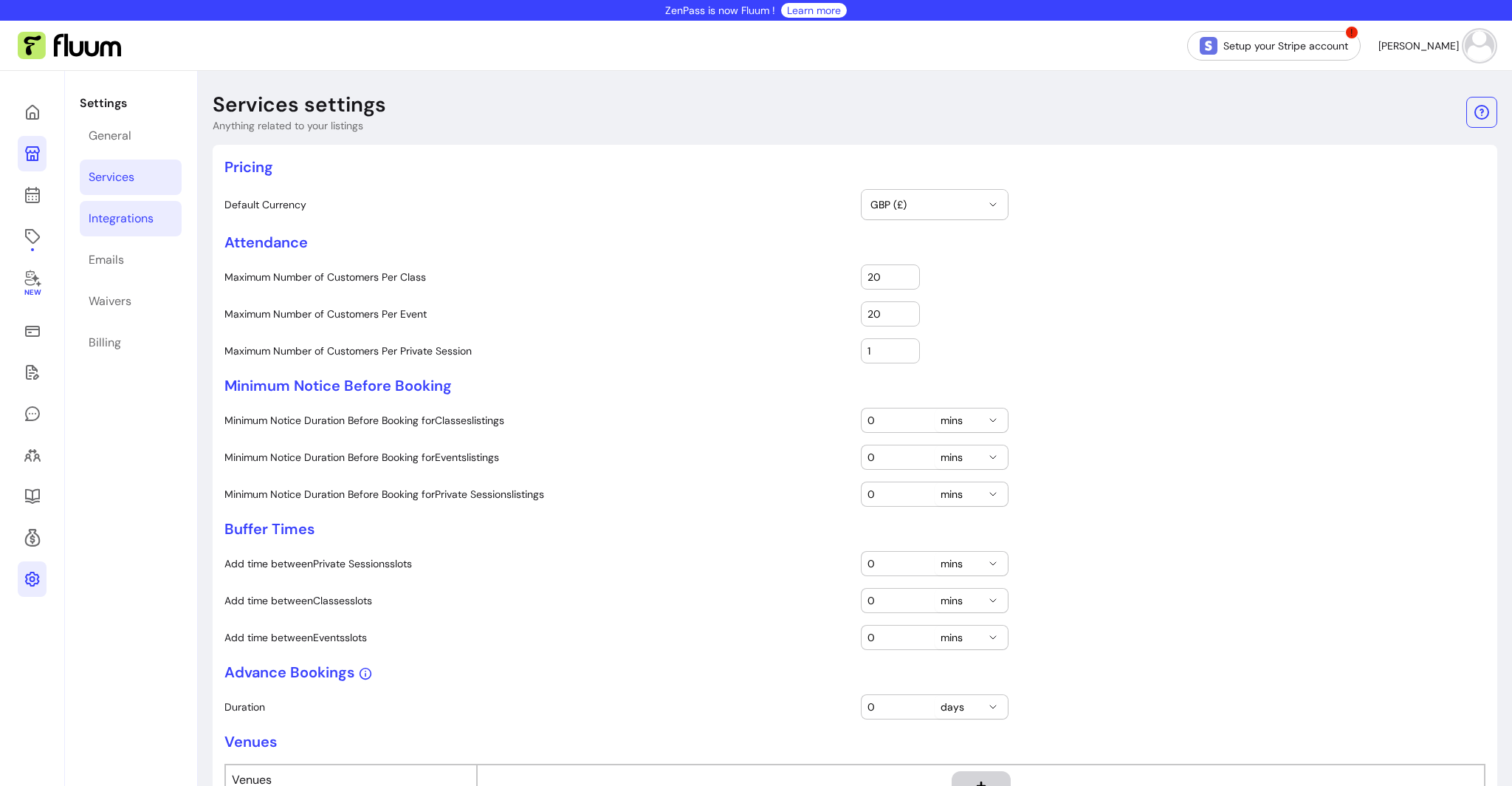
click at [119, 220] on div "Integrations" at bounding box center [121, 218] width 65 height 18
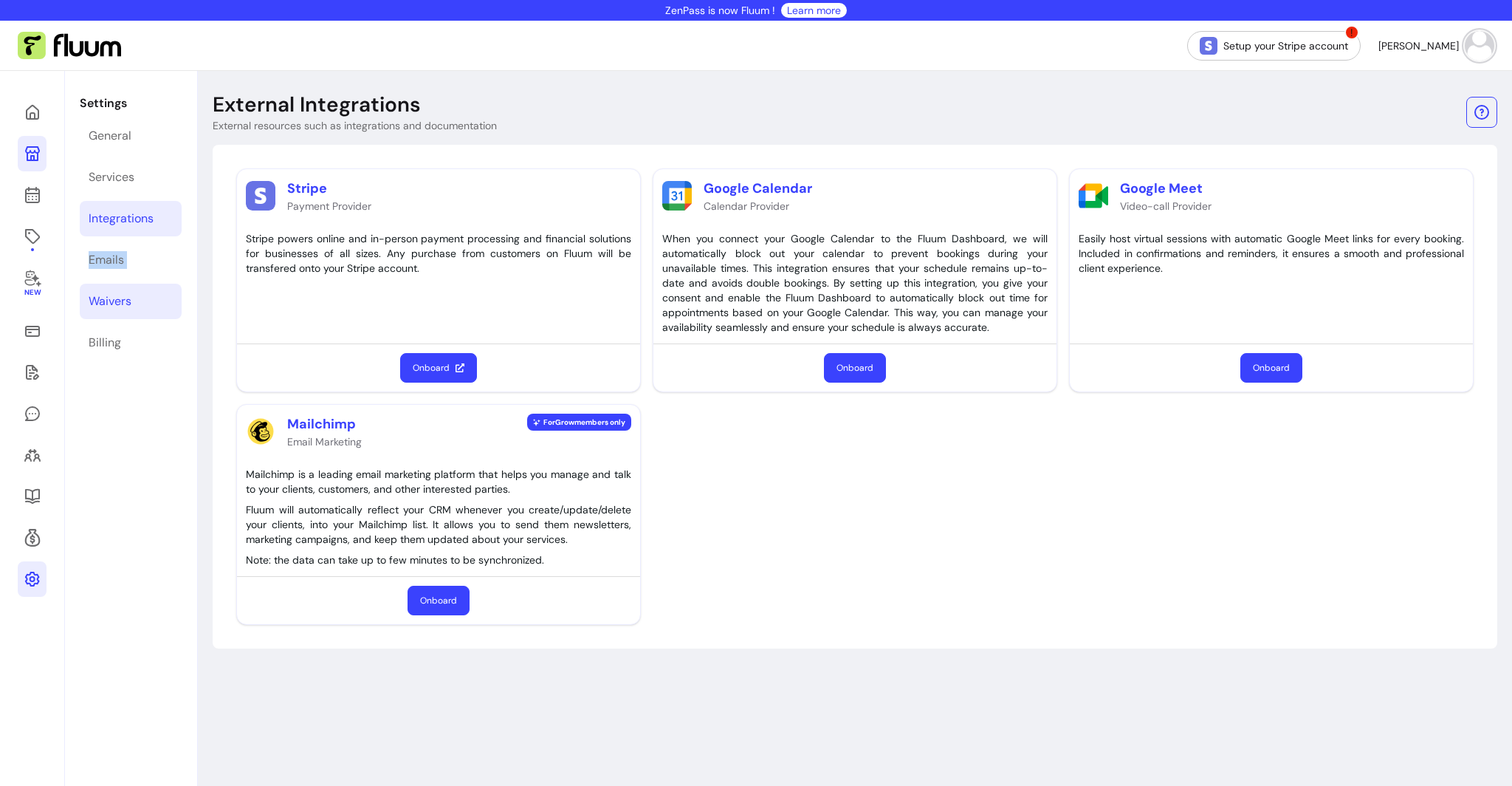
click at [110, 294] on div "Waivers" at bounding box center [109, 301] width 43 height 18
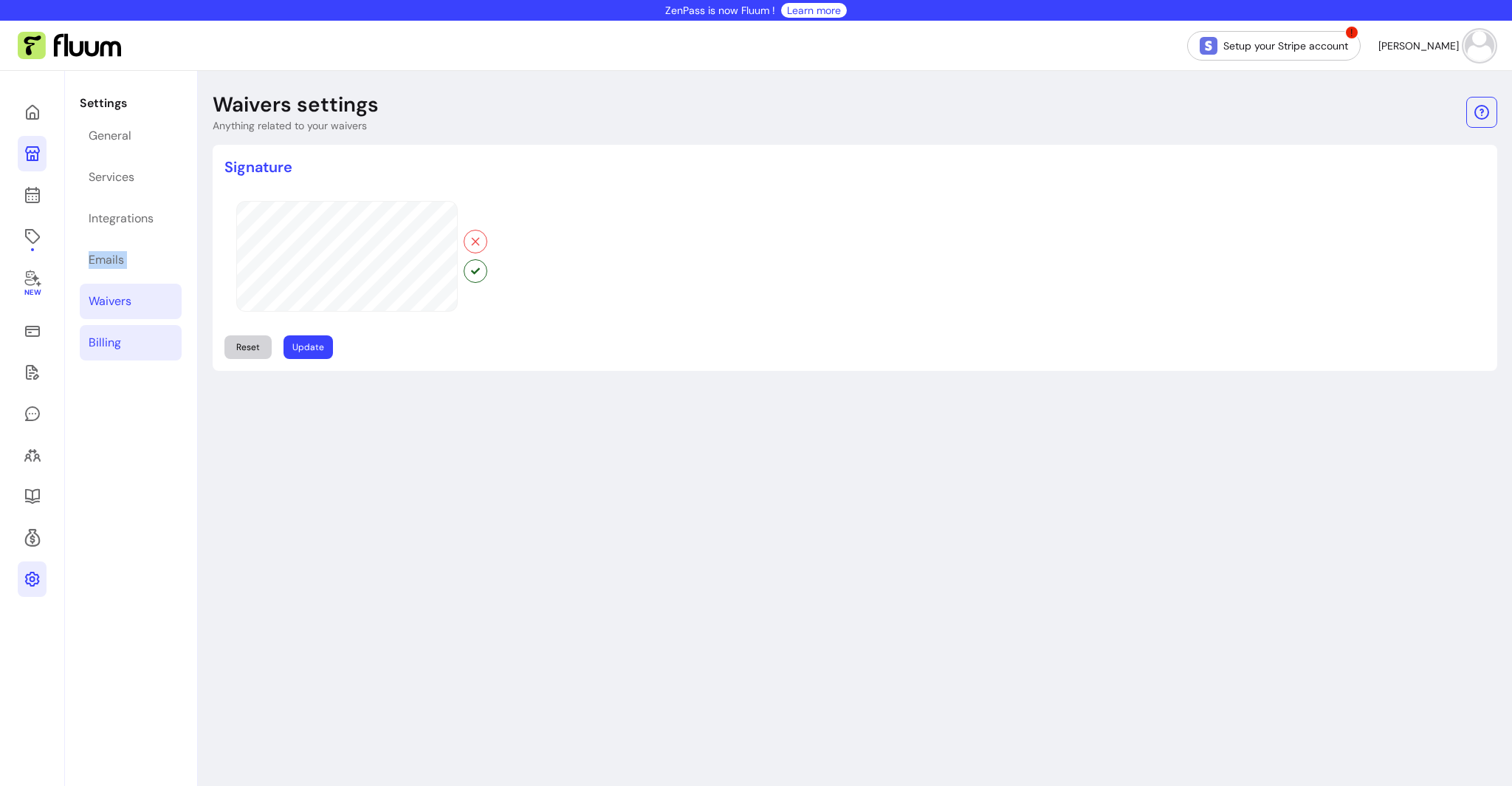
click at [108, 344] on div "Billing" at bounding box center [104, 342] width 32 height 18
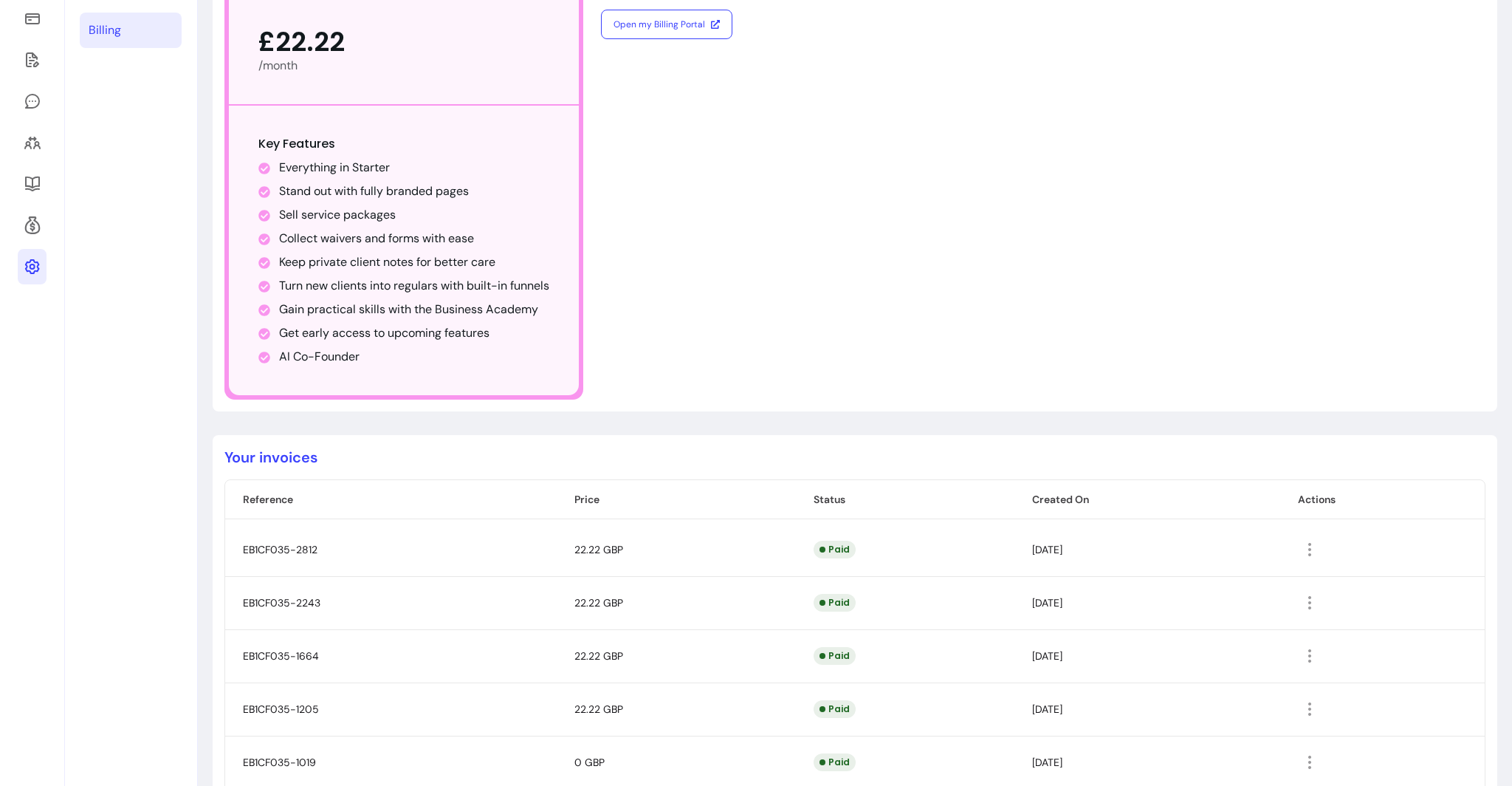
scroll to position [403, 0]
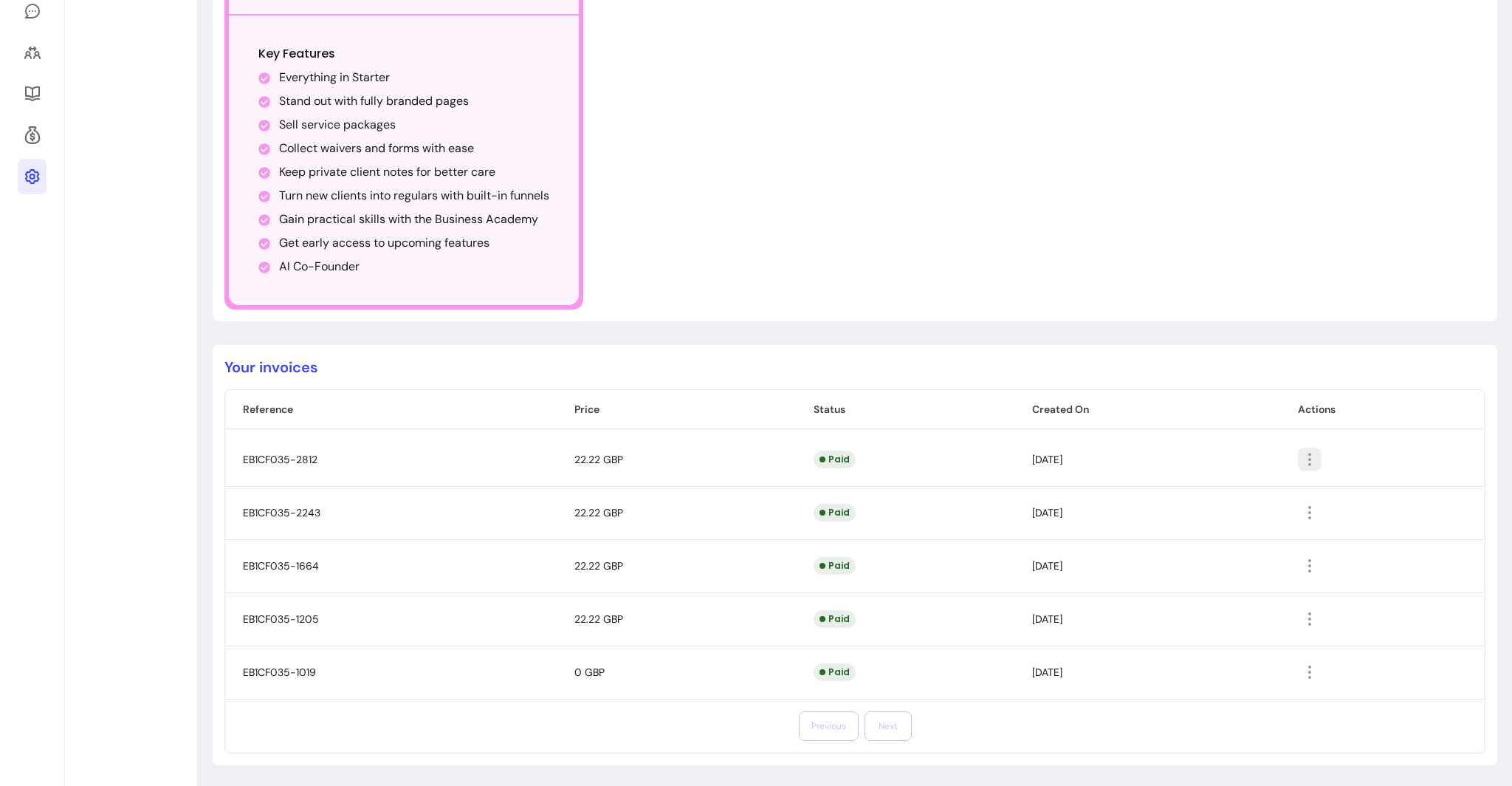
click at [1317, 455] on icon "button" at bounding box center [1309, 458] width 17 height 17
